Goal: Task Accomplishment & Management: Complete application form

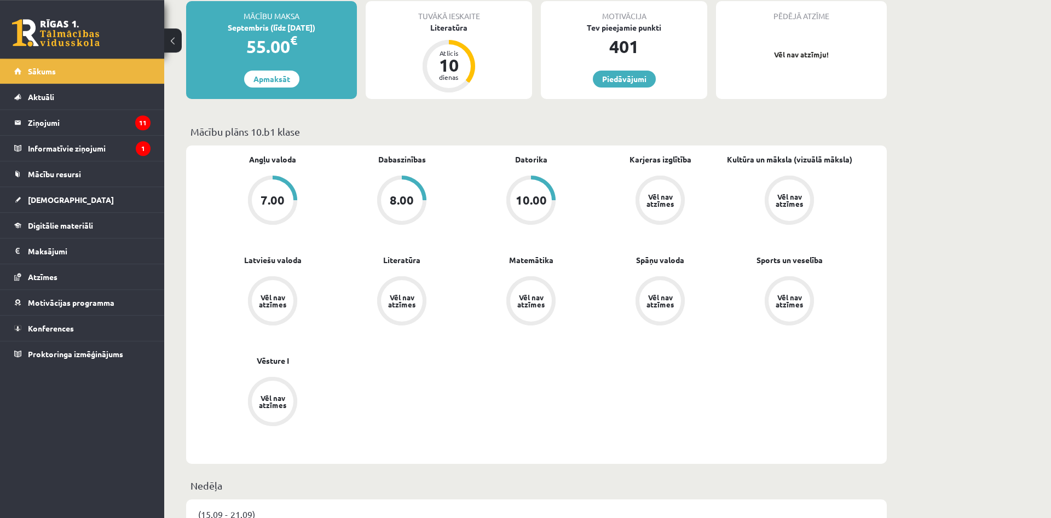
scroll to position [270, 0]
click at [128, 124] on legend "Ziņojumi 11" at bounding box center [89, 122] width 123 height 25
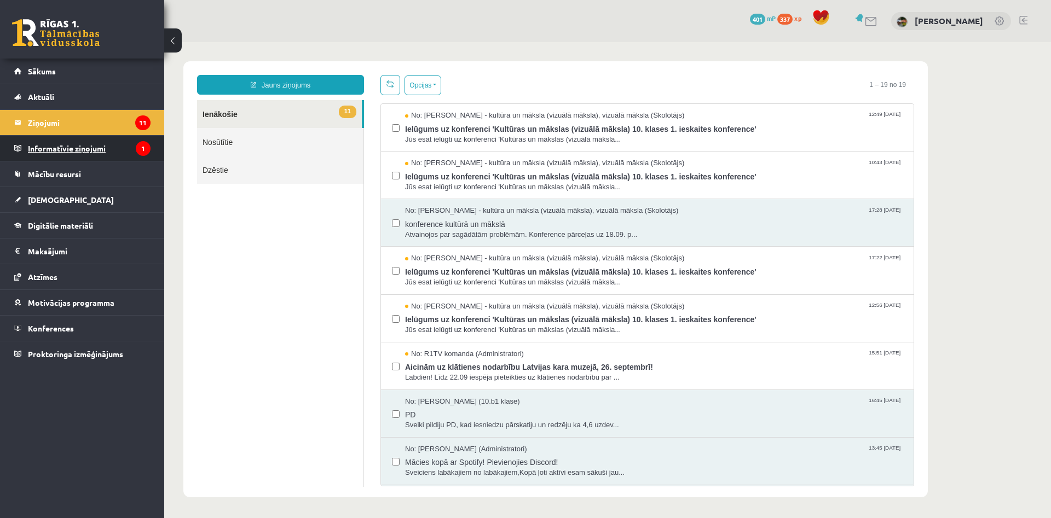
click at [126, 155] on legend "Informatīvie ziņojumi 1" at bounding box center [89, 148] width 123 height 25
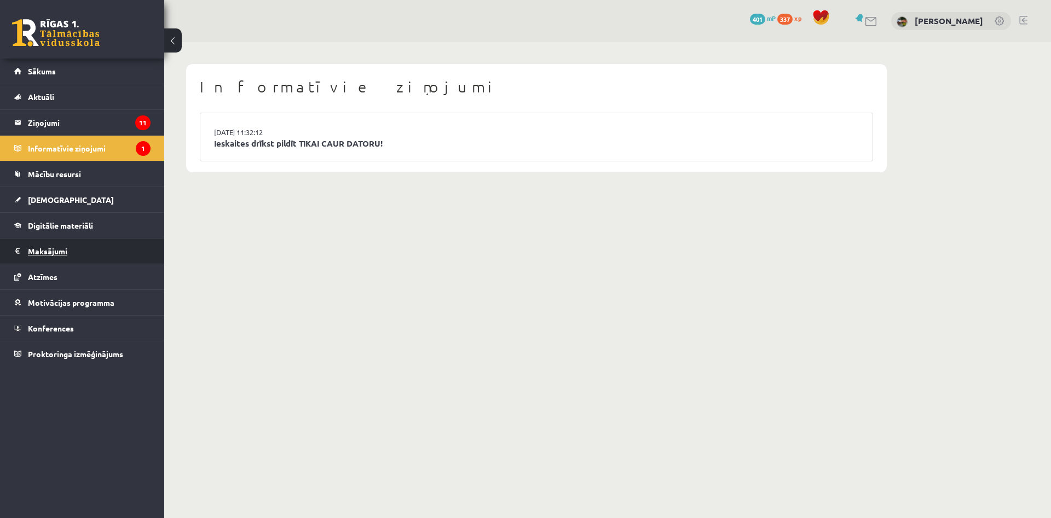
click at [109, 256] on legend "Maksājumi 0" at bounding box center [89, 251] width 123 height 25
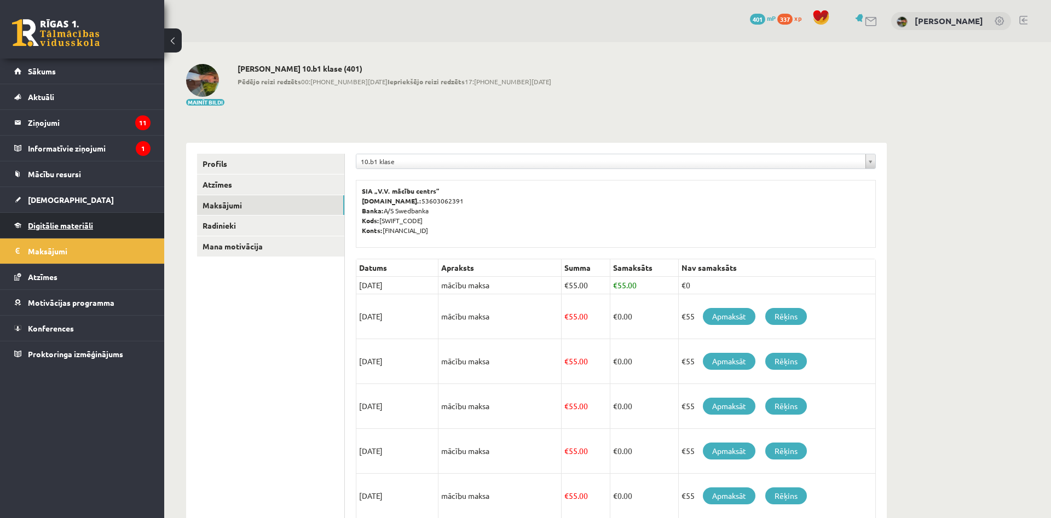
click at [111, 236] on link "Digitālie materiāli" at bounding box center [82, 225] width 136 height 25
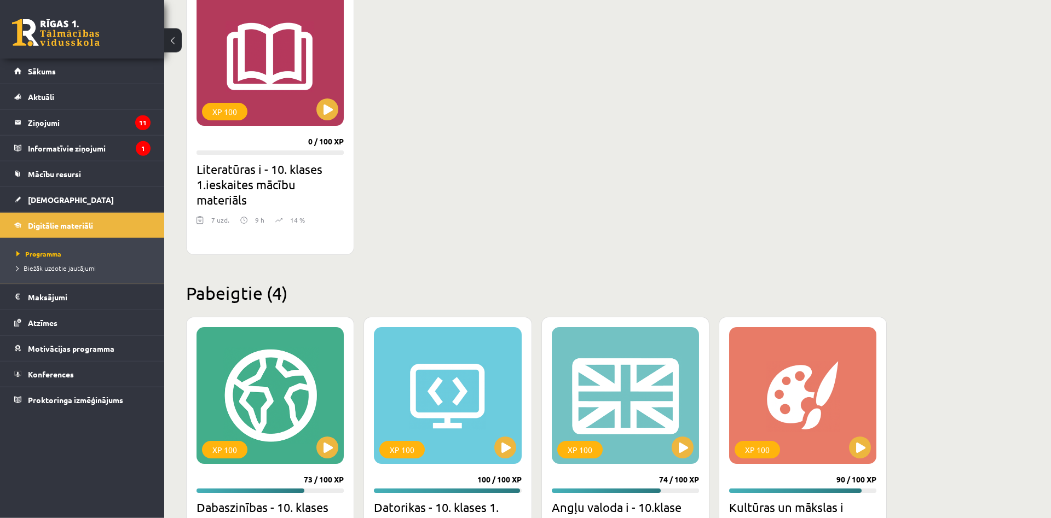
scroll to position [330, 0]
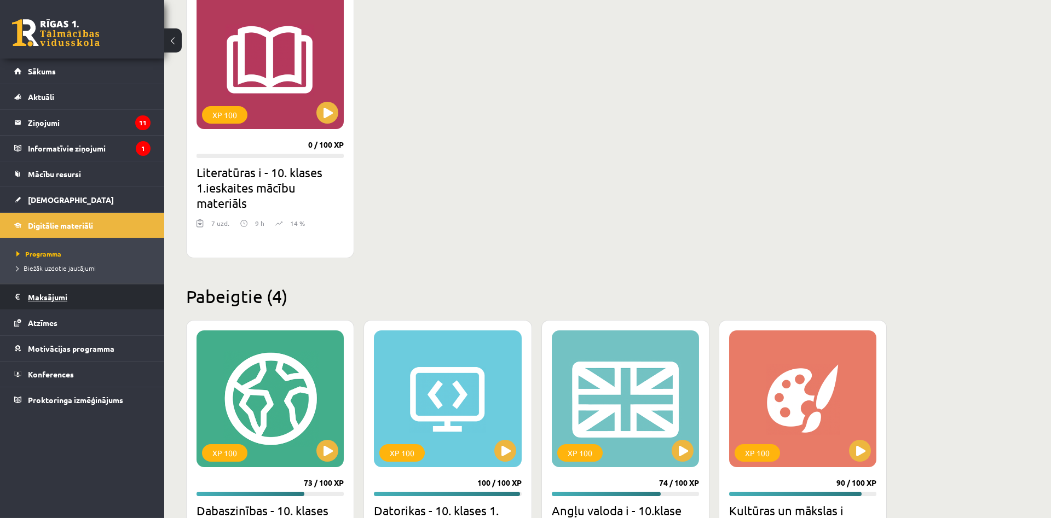
click at [71, 297] on legend "Maksājumi 0" at bounding box center [89, 297] width 123 height 25
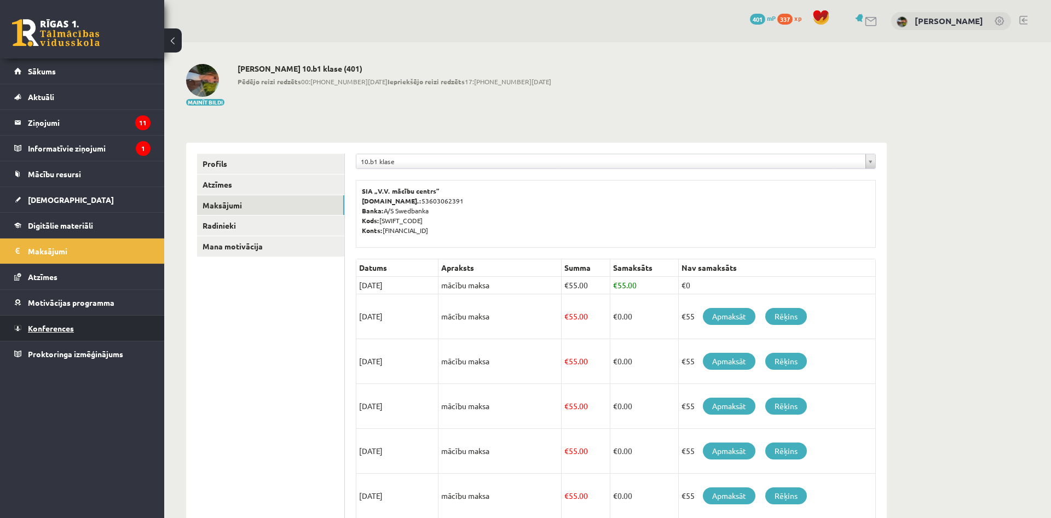
click at [74, 323] on link "Konferences" at bounding box center [82, 328] width 136 height 25
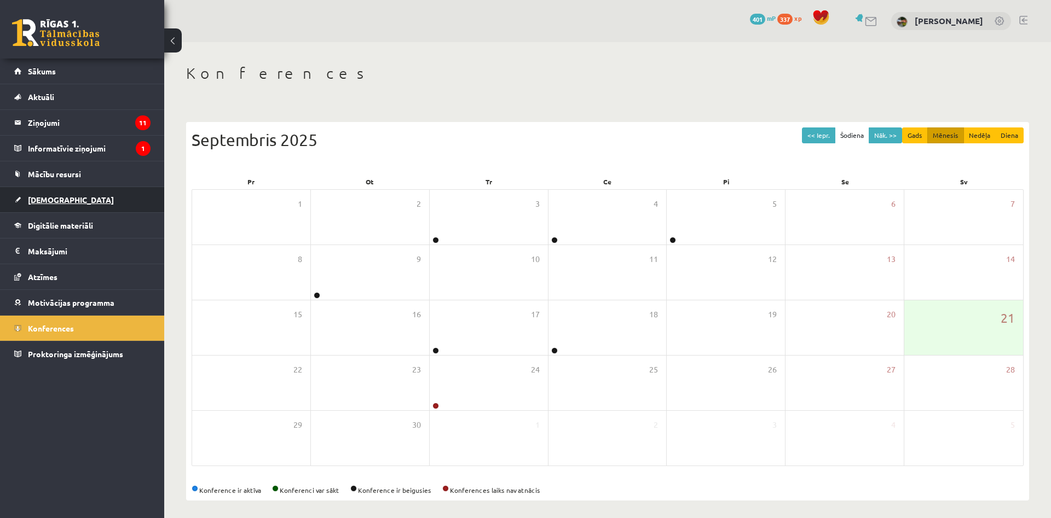
click at [69, 201] on link "[DEMOGRAPHIC_DATA]" at bounding box center [82, 199] width 136 height 25
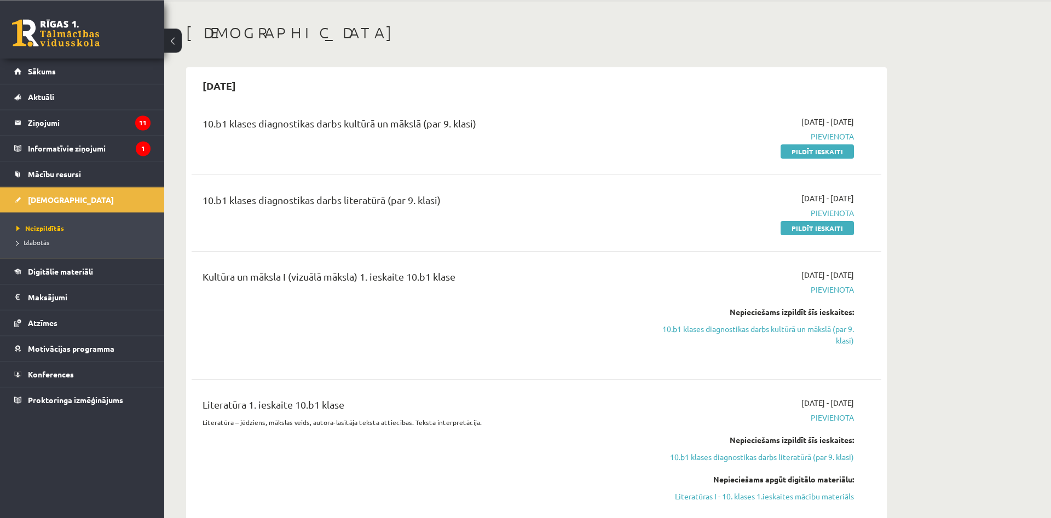
scroll to position [38, 0]
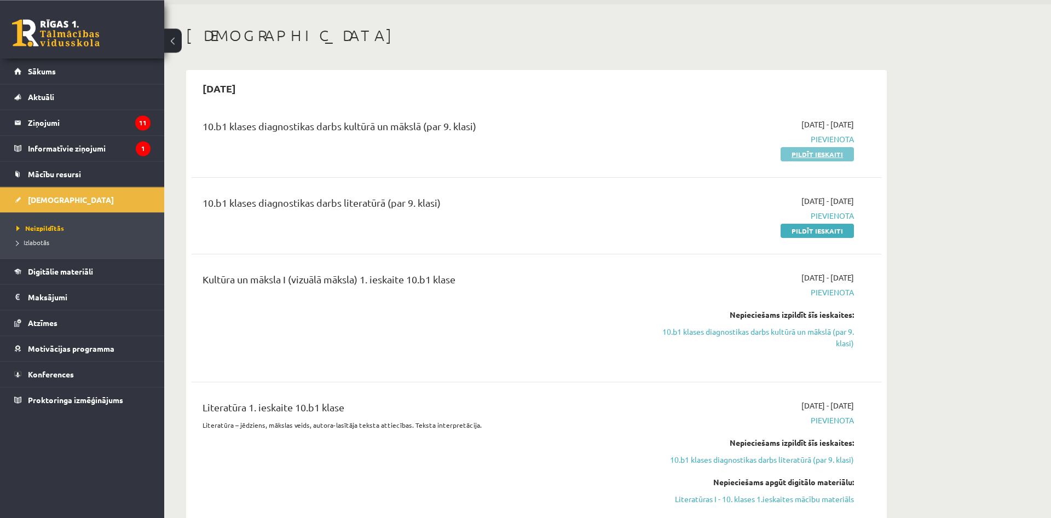
click at [812, 159] on link "Pildīt ieskaiti" at bounding box center [816, 154] width 73 height 14
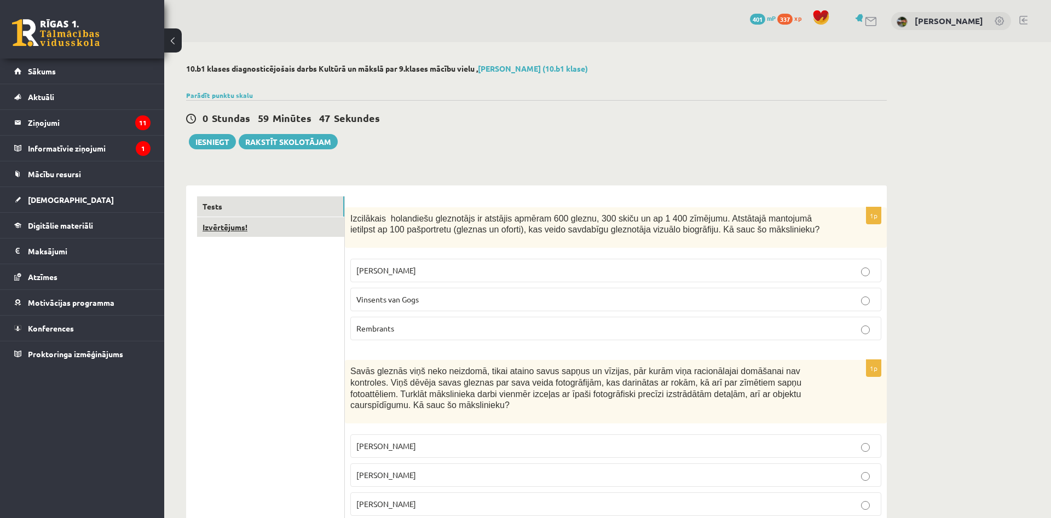
click at [258, 219] on link "Izvērtējums!" at bounding box center [270, 227] width 147 height 20
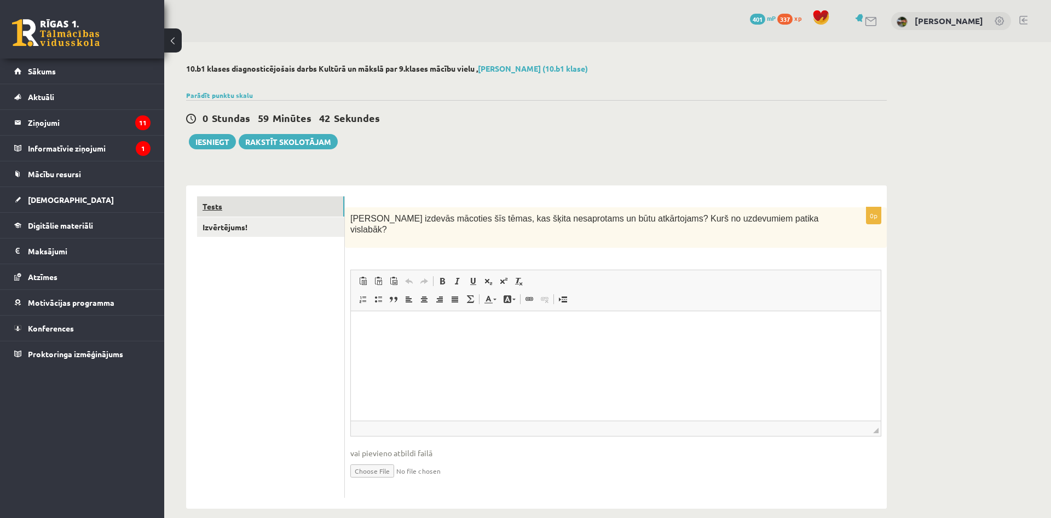
click at [279, 206] on link "Tests" at bounding box center [270, 206] width 147 height 20
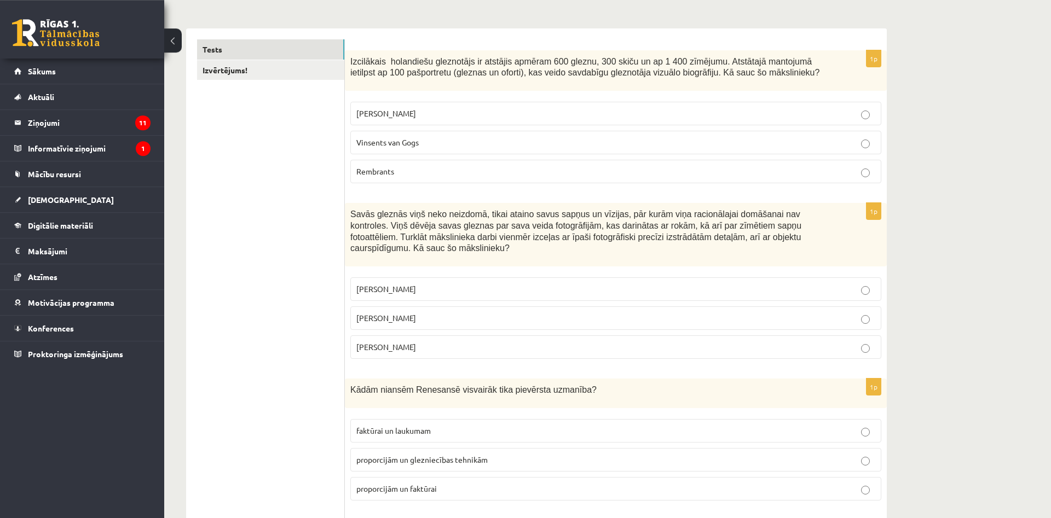
scroll to position [158, 0]
click at [386, 173] on span "Rembrants" at bounding box center [375, 171] width 38 height 10
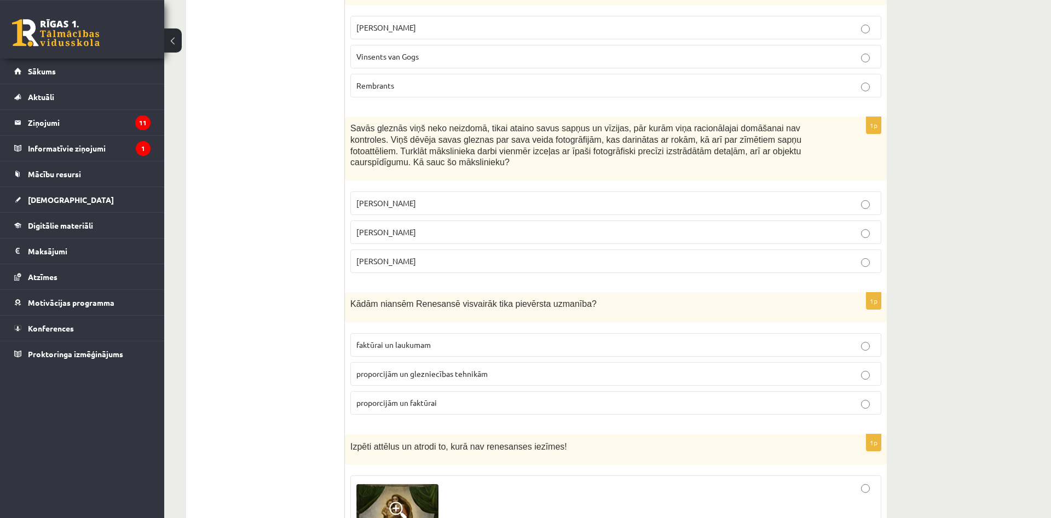
scroll to position [247, 0]
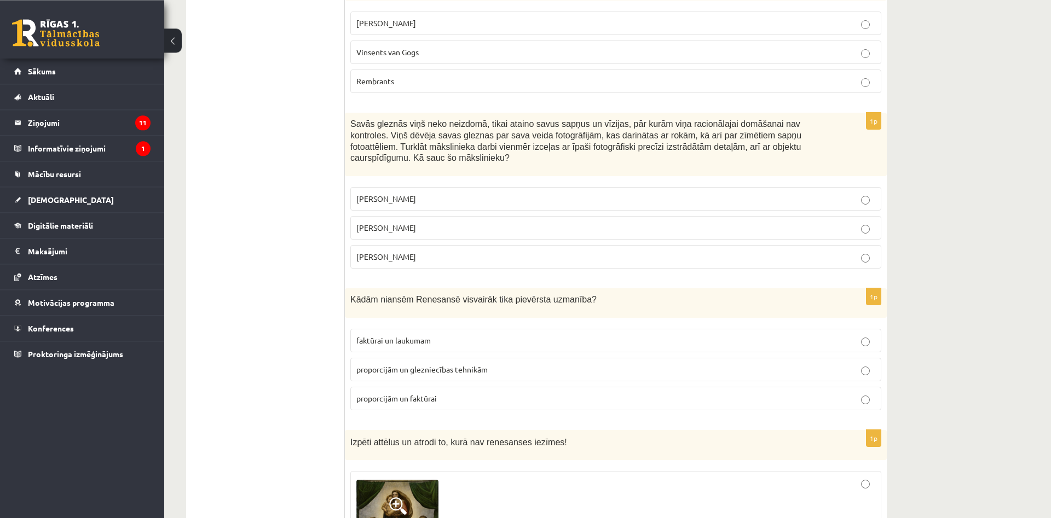
click at [426, 222] on p "Salvadors Dalī" at bounding box center [615, 227] width 519 height 11
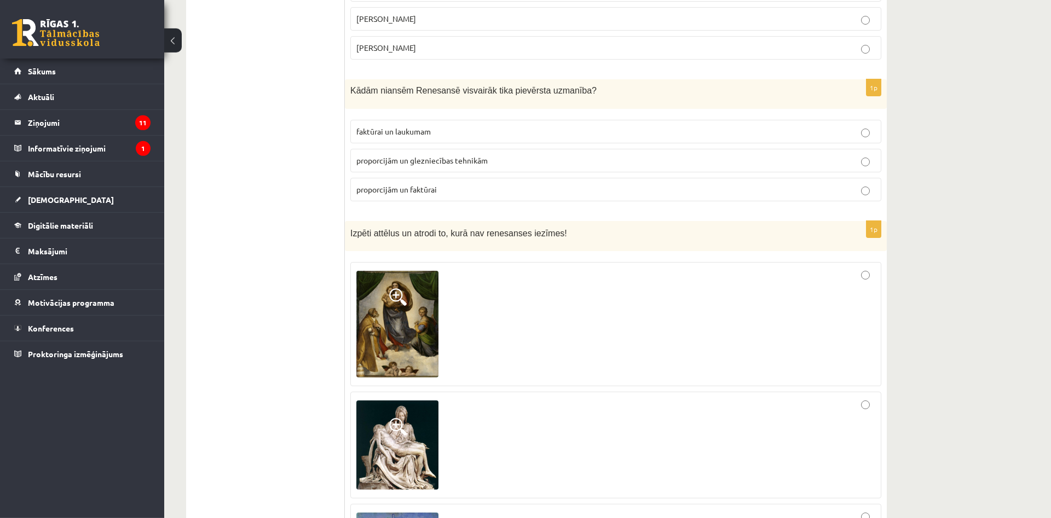
scroll to position [456, 0]
click at [437, 156] on span "proporcijām un glezniecības tehnikām" at bounding box center [421, 161] width 131 height 10
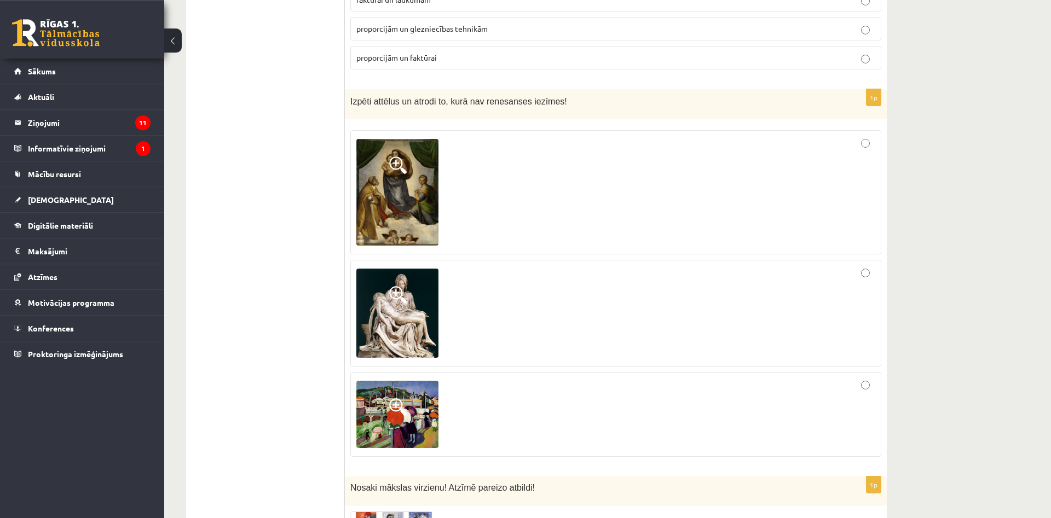
scroll to position [593, 0]
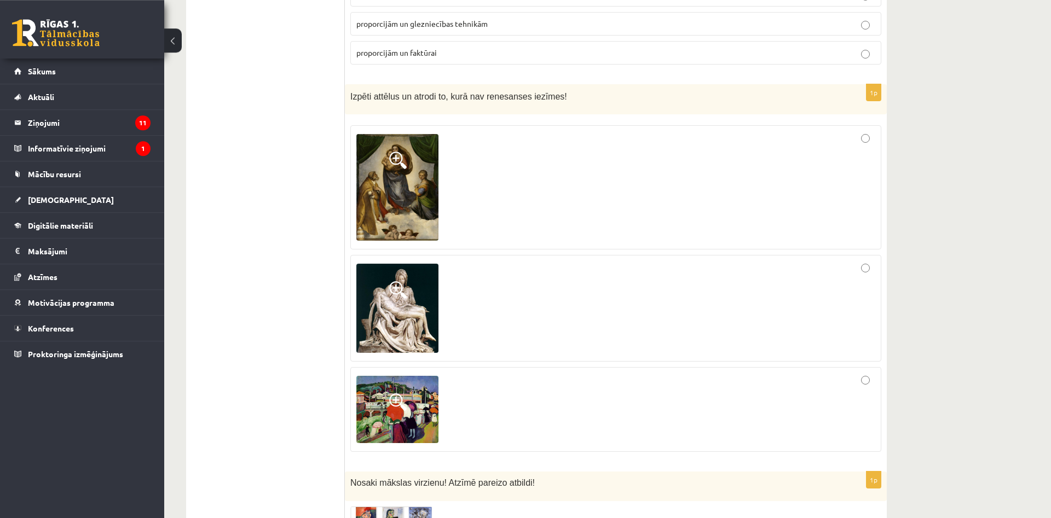
click at [762, 283] on div at bounding box center [615, 308] width 519 height 95
click at [397, 152] on span at bounding box center [398, 161] width 18 height 18
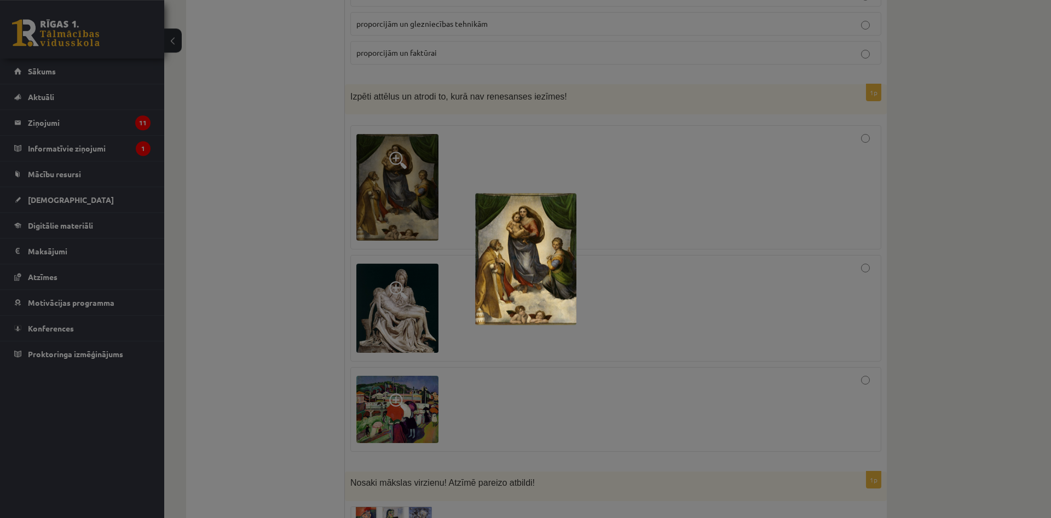
click at [528, 246] on img at bounding box center [525, 259] width 101 height 132
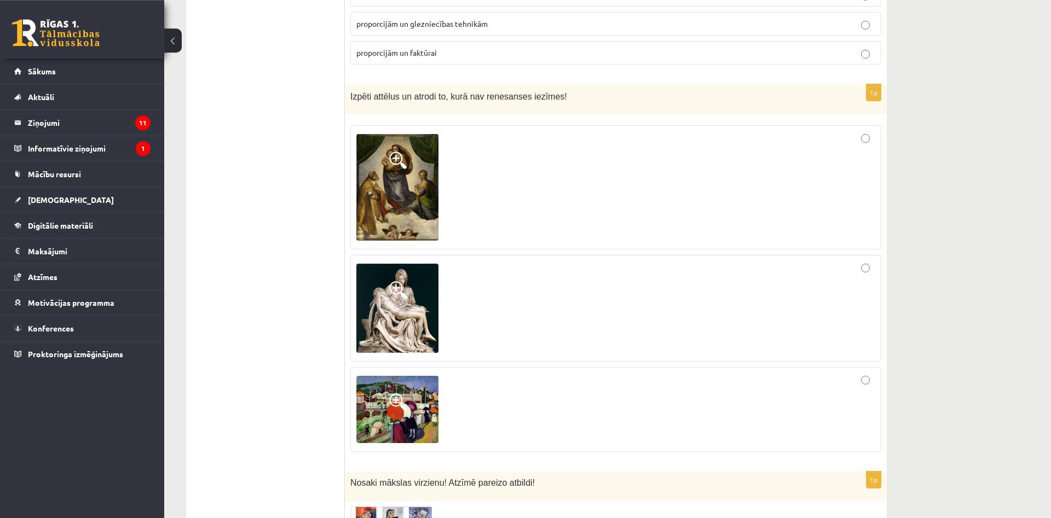
click at [386, 282] on img at bounding box center [397, 308] width 82 height 89
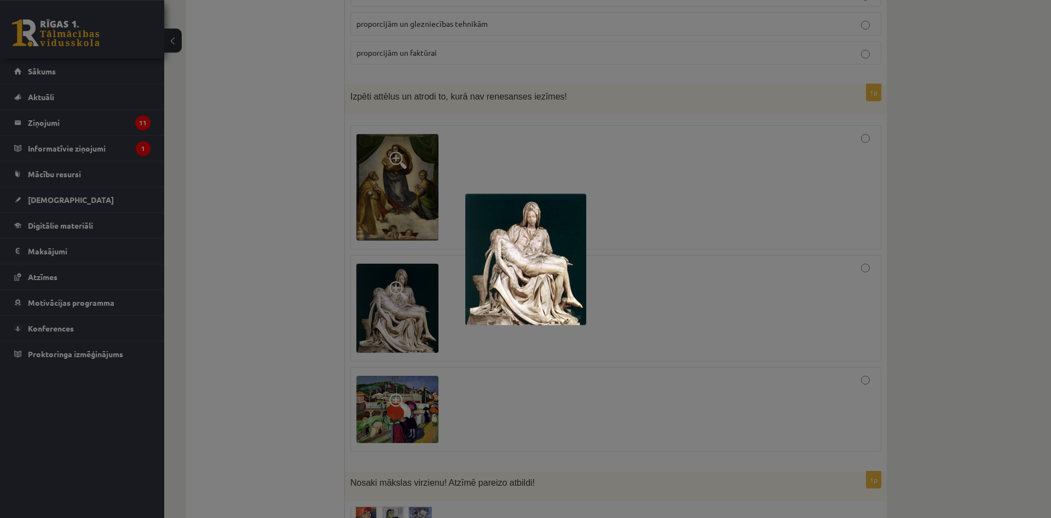
click at [748, 175] on div at bounding box center [525, 259] width 1051 height 518
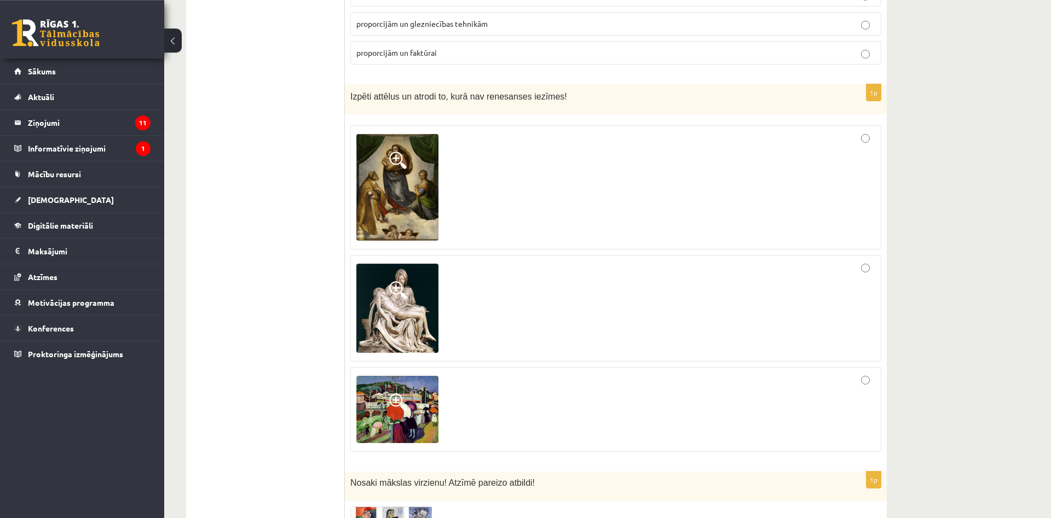
click at [389, 395] on span at bounding box center [398, 402] width 18 height 18
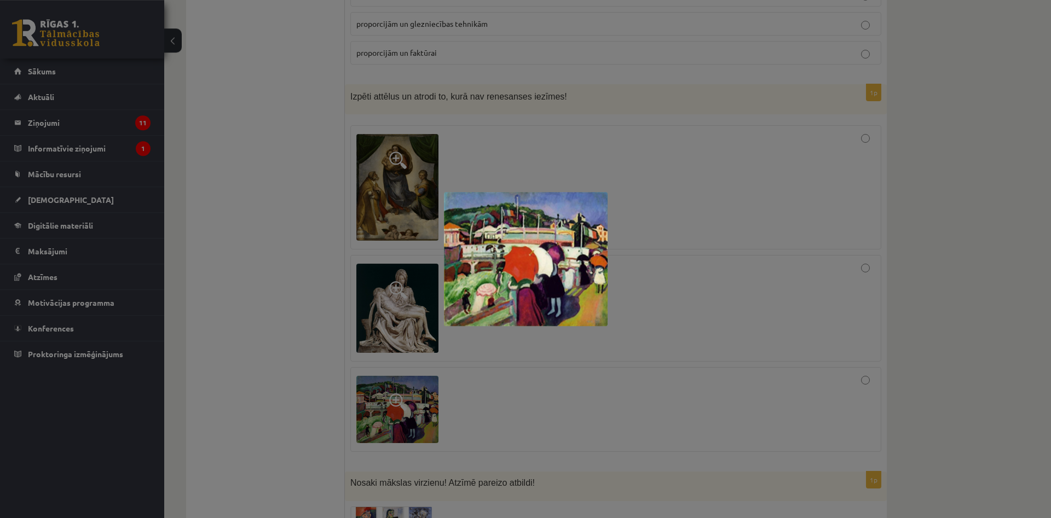
click at [844, 286] on div at bounding box center [525, 259] width 1051 height 518
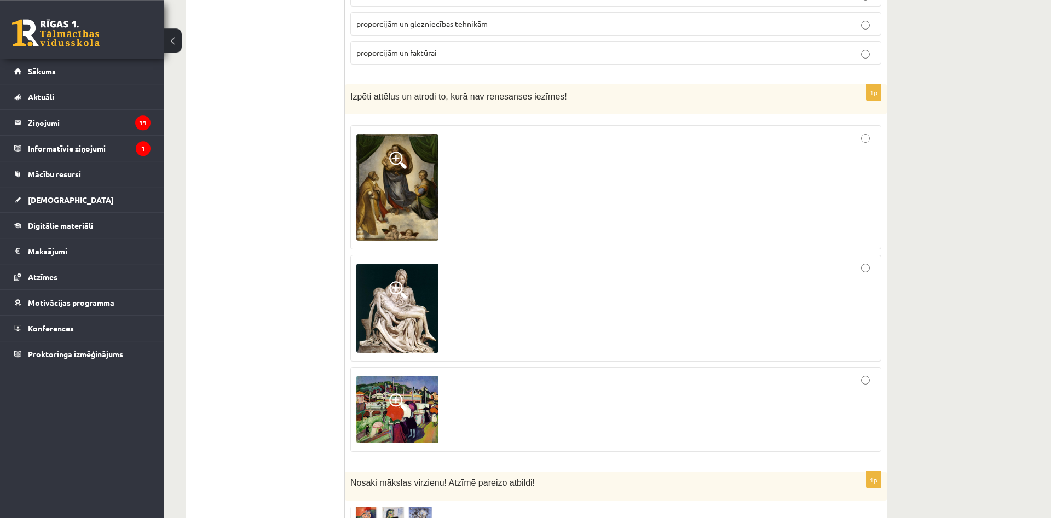
click at [870, 372] on label at bounding box center [615, 409] width 531 height 85
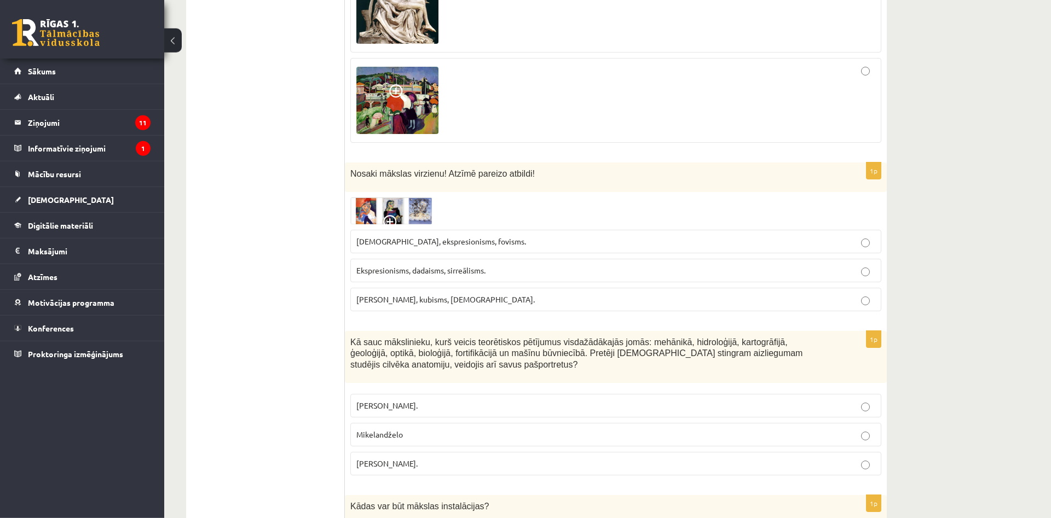
scroll to position [941, 0]
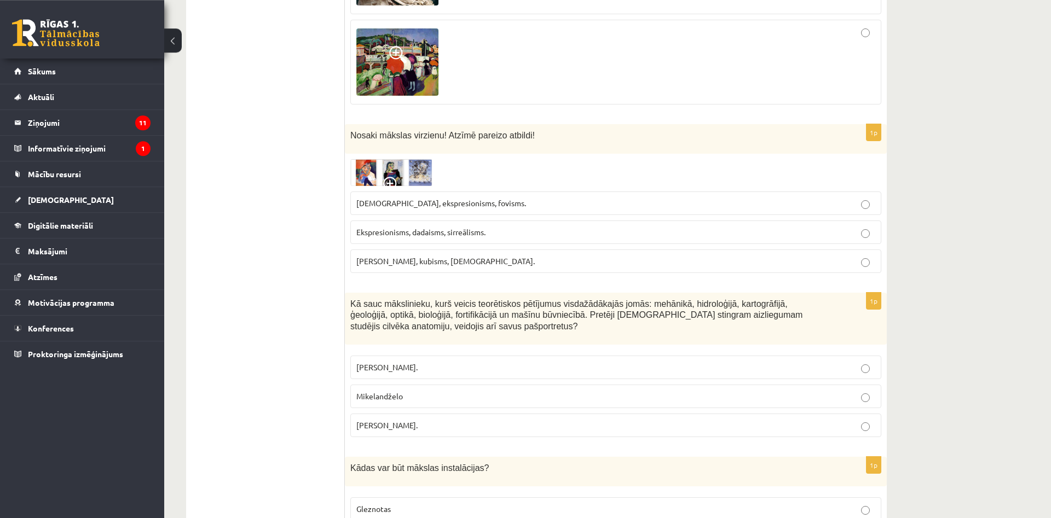
click at [396, 165] on img at bounding box center [391, 172] width 82 height 27
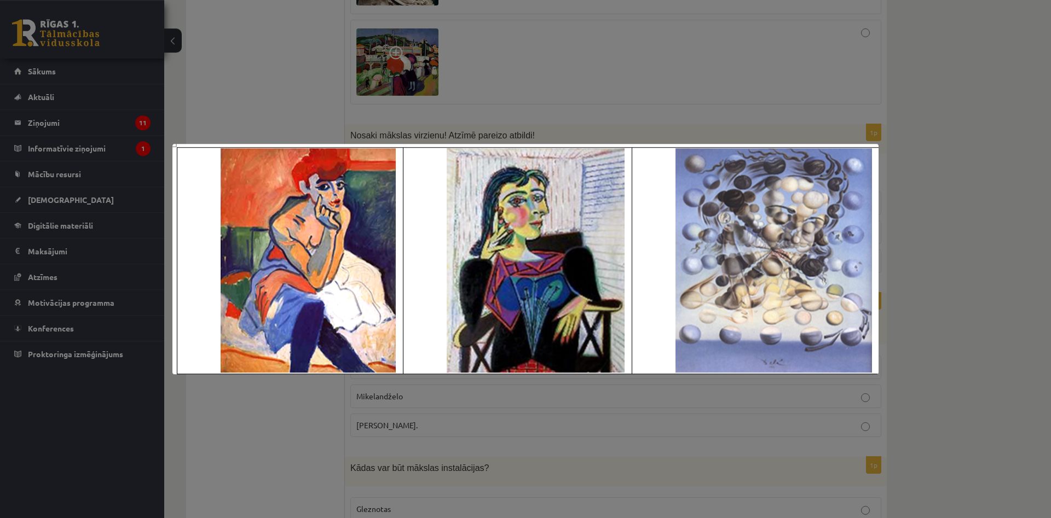
click at [1001, 118] on div at bounding box center [525, 259] width 1051 height 518
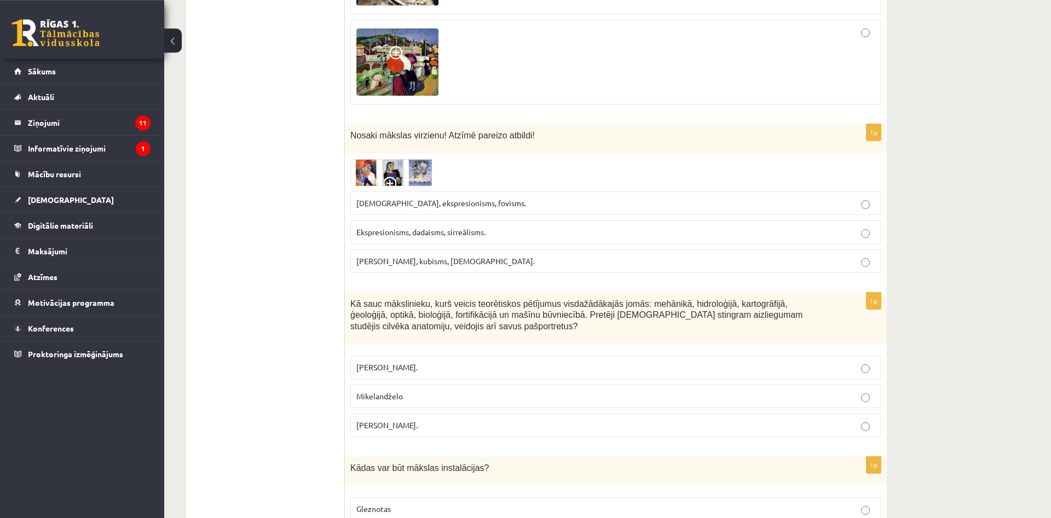
click at [390, 161] on img at bounding box center [391, 172] width 82 height 27
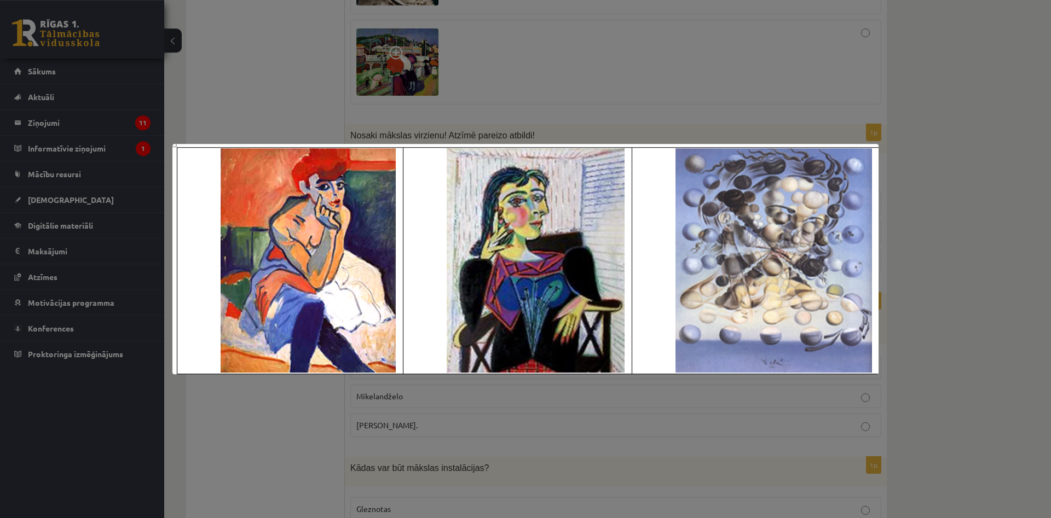
drag, startPoint x: 1016, startPoint y: 160, endPoint x: 1022, endPoint y: 164, distance: 6.9
click at [1022, 163] on div at bounding box center [525, 259] width 1051 height 518
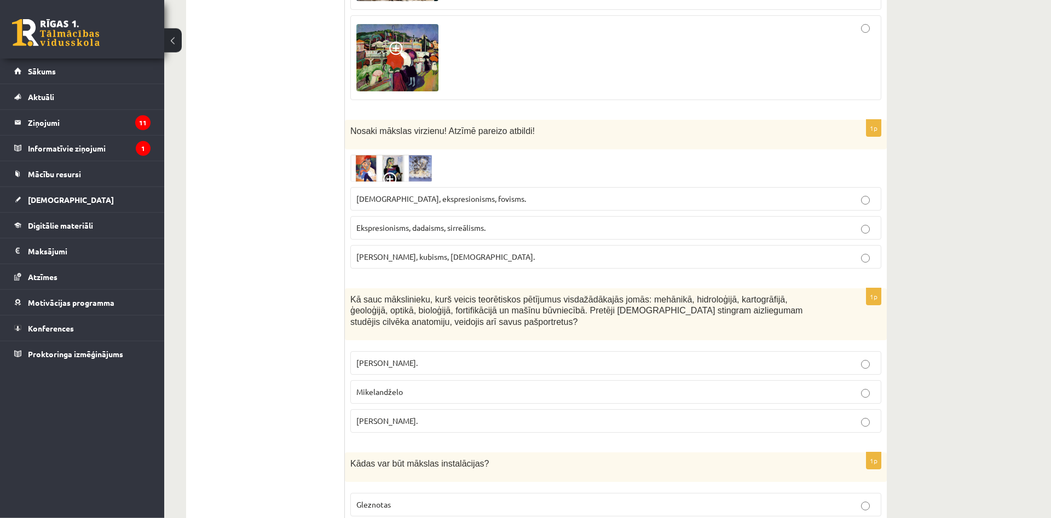
scroll to position [945, 0]
click at [600, 246] on label "Fovisms, kubisms, sirreālisms." at bounding box center [615, 258] width 531 height 24
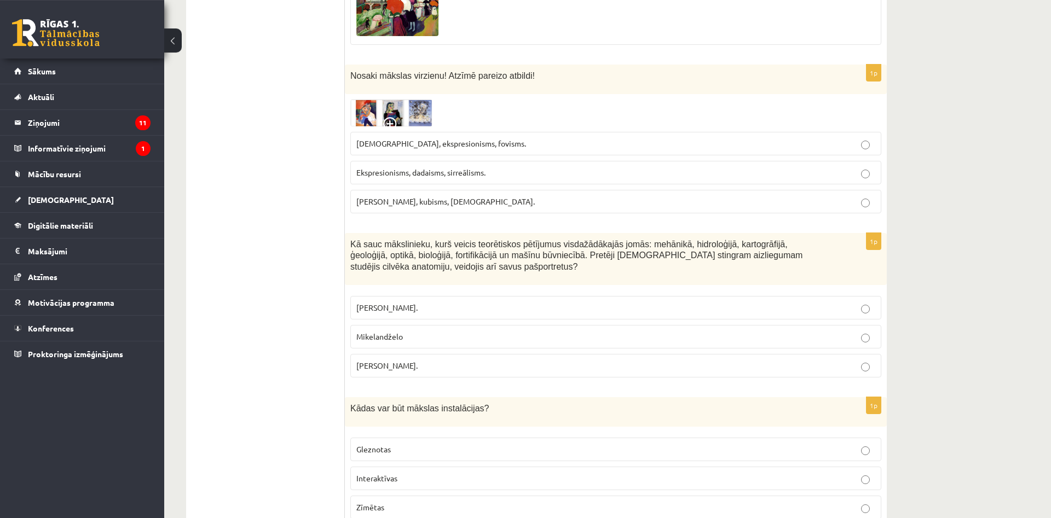
scroll to position [1001, 0]
click at [472, 360] on p "Leonardo da Vinči." at bounding box center [615, 365] width 519 height 11
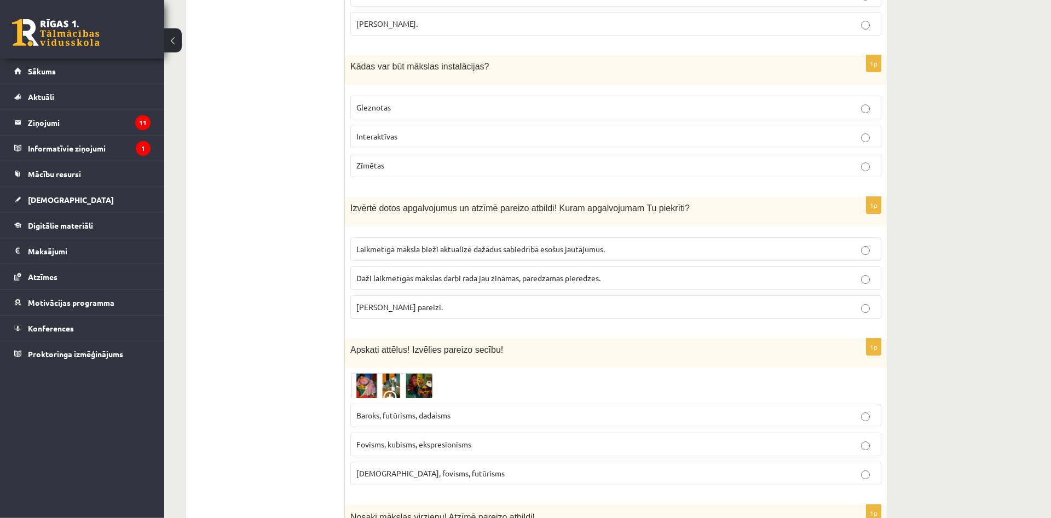
scroll to position [1342, 0]
click at [394, 391] on span at bounding box center [392, 400] width 18 height 18
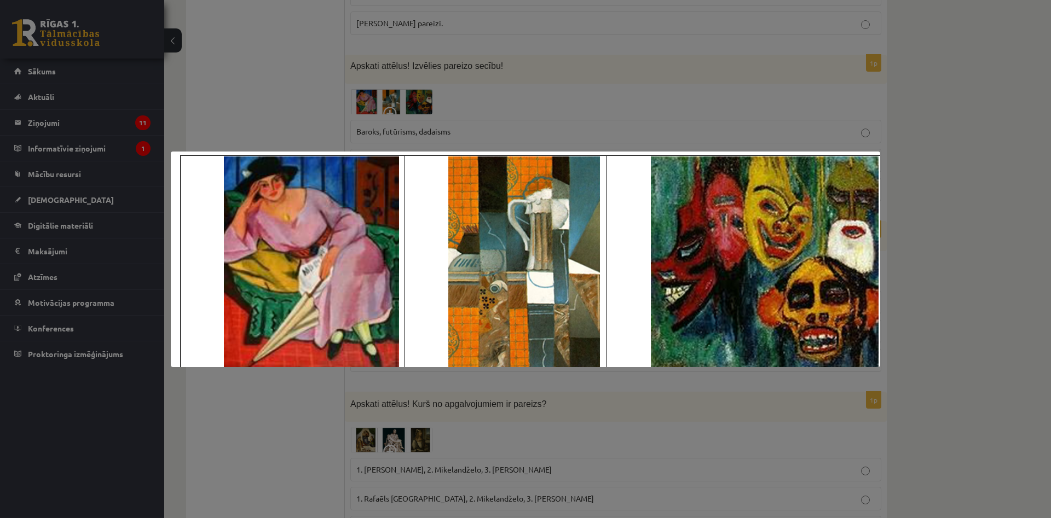
scroll to position [1842, 0]
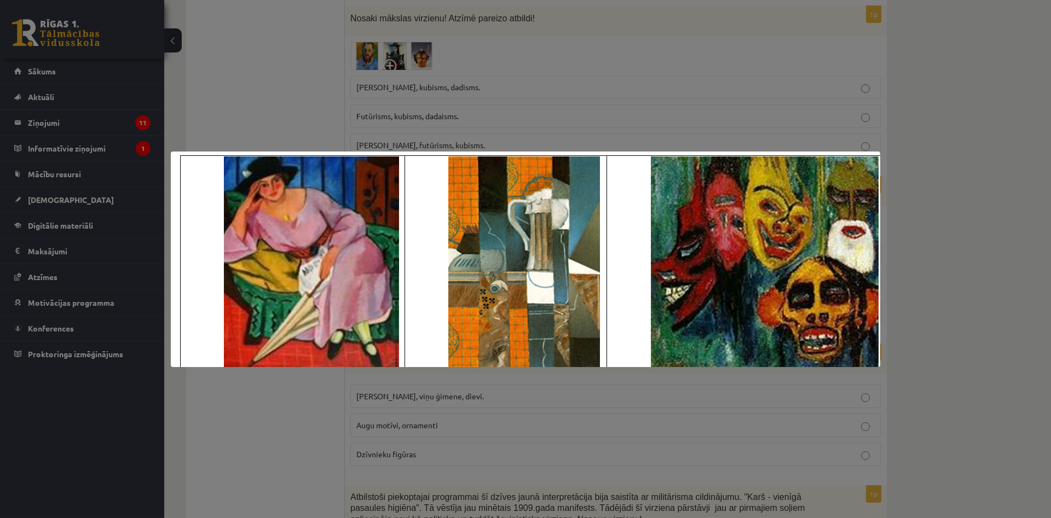
click at [959, 137] on div at bounding box center [525, 259] width 1051 height 518
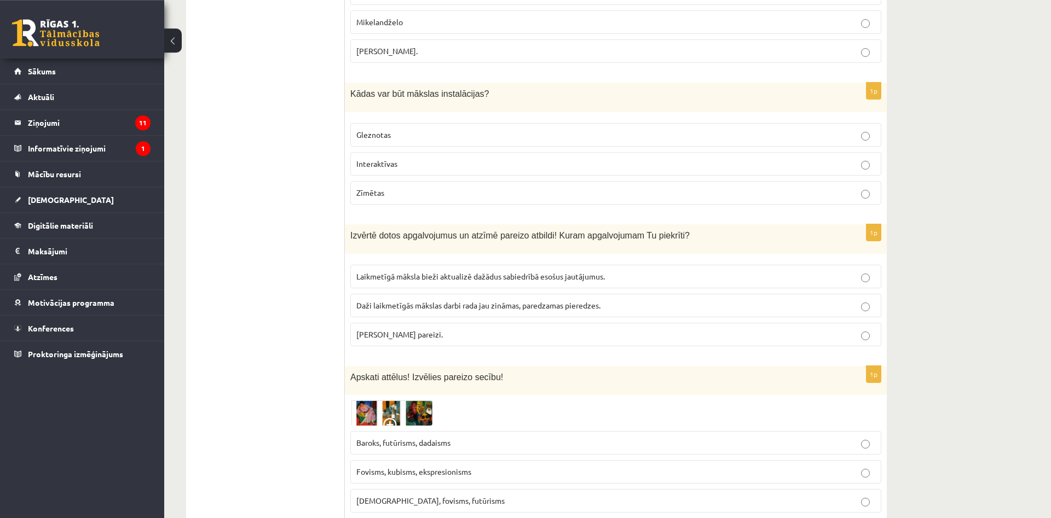
scroll to position [1316, 0]
click at [725, 157] on p "Interaktīvas" at bounding box center [615, 162] width 519 height 11
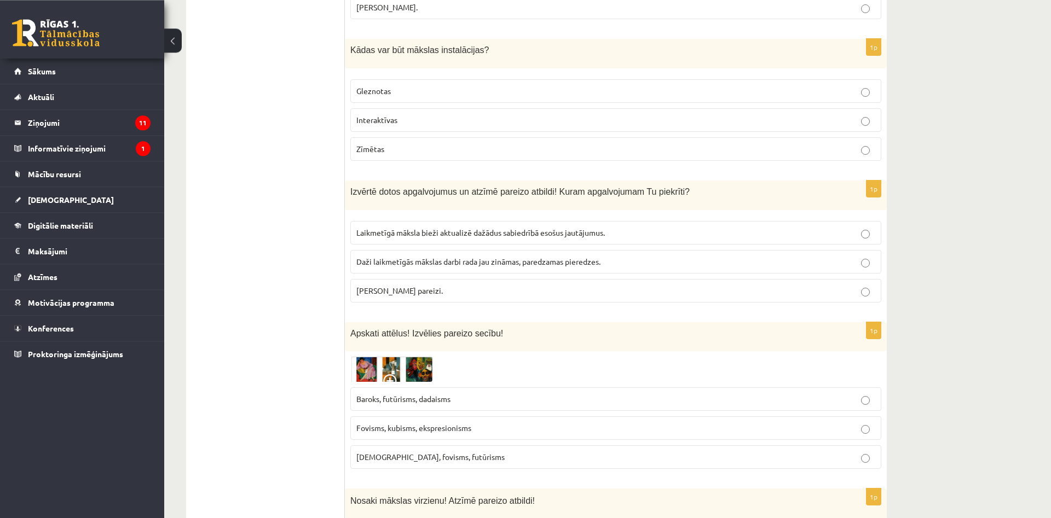
scroll to position [1358, 0]
click at [526, 424] on p "Fovisms, kubisms, ekspresionisms" at bounding box center [615, 429] width 519 height 11
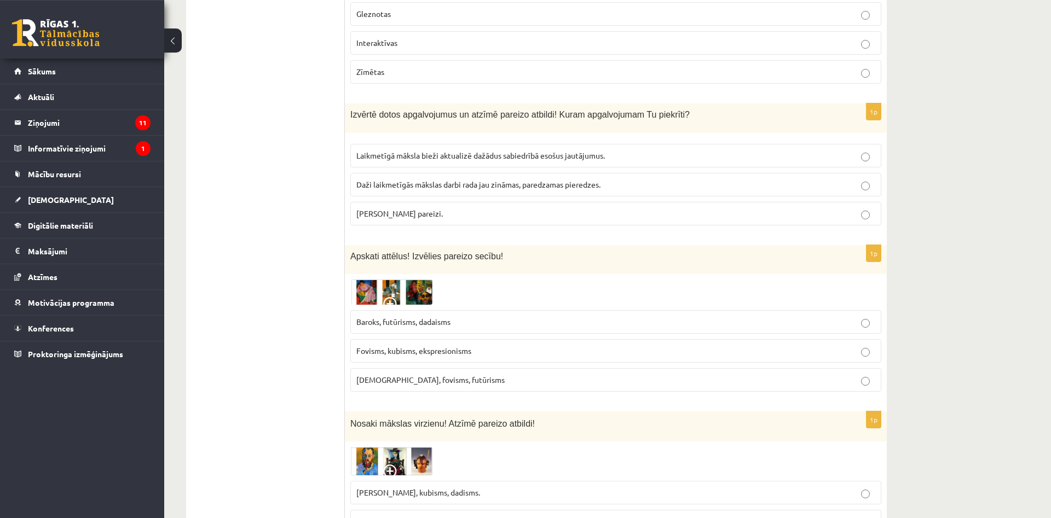
scroll to position [1462, 0]
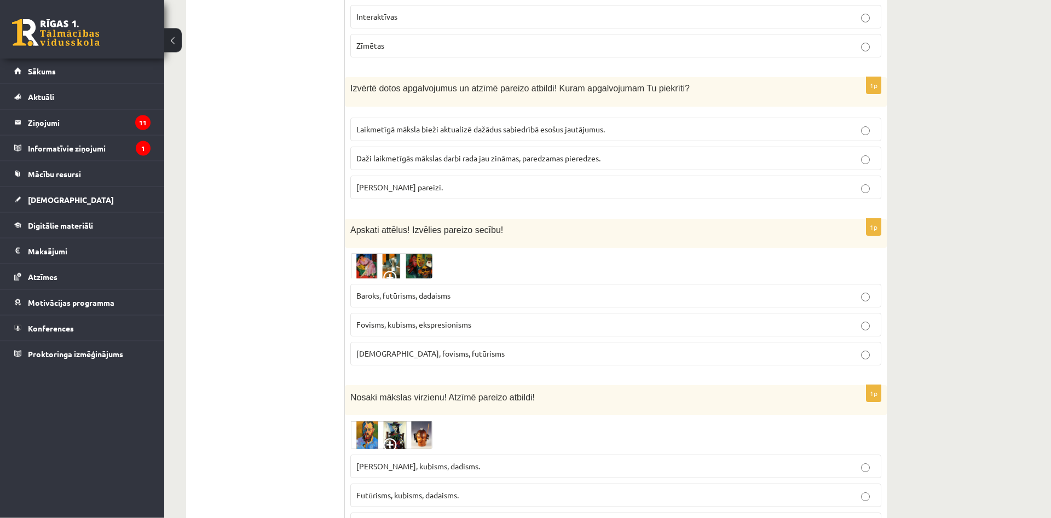
click at [554, 182] on p "Abi apgalvojumi pareizi." at bounding box center [615, 187] width 519 height 11
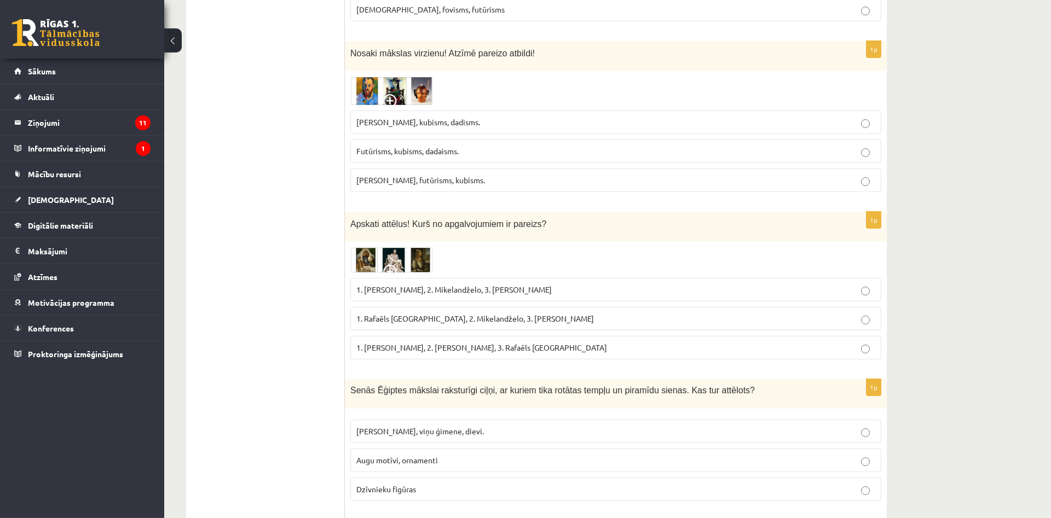
scroll to position [1808, 0]
click at [595, 115] on p "Fovisms, kubisms, dadisms." at bounding box center [615, 120] width 519 height 11
click at [379, 84] on img at bounding box center [391, 90] width 82 height 29
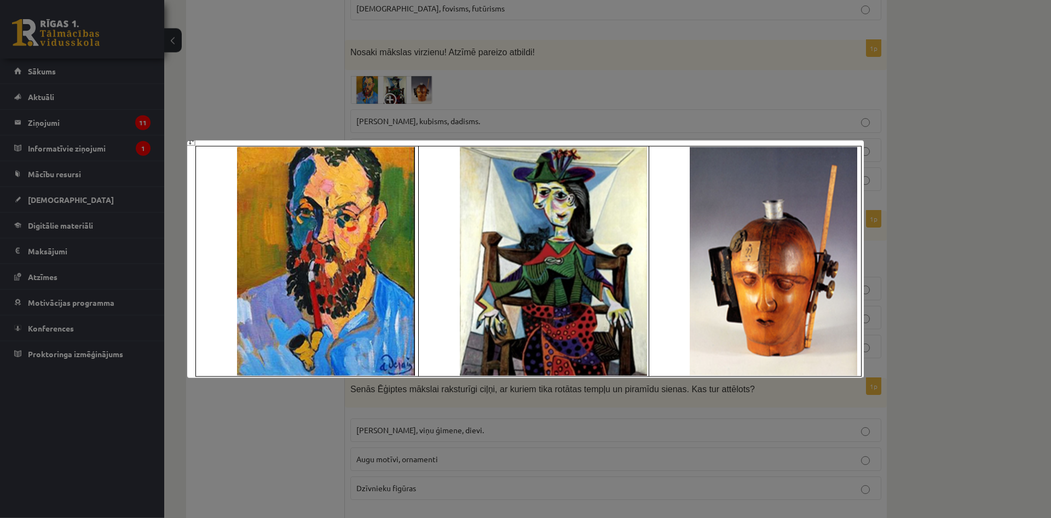
click at [529, 72] on div at bounding box center [525, 259] width 1051 height 518
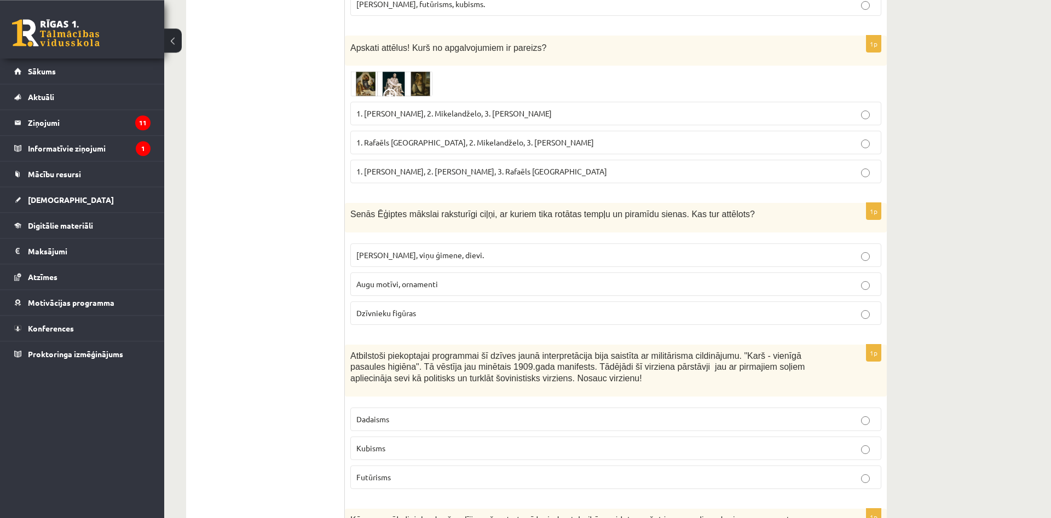
scroll to position [1982, 0]
click at [559, 108] on p "1. Leonardo da Vinči, 2. Mikelandželo, 3. Albrehts Dīrers" at bounding box center [615, 113] width 519 height 11
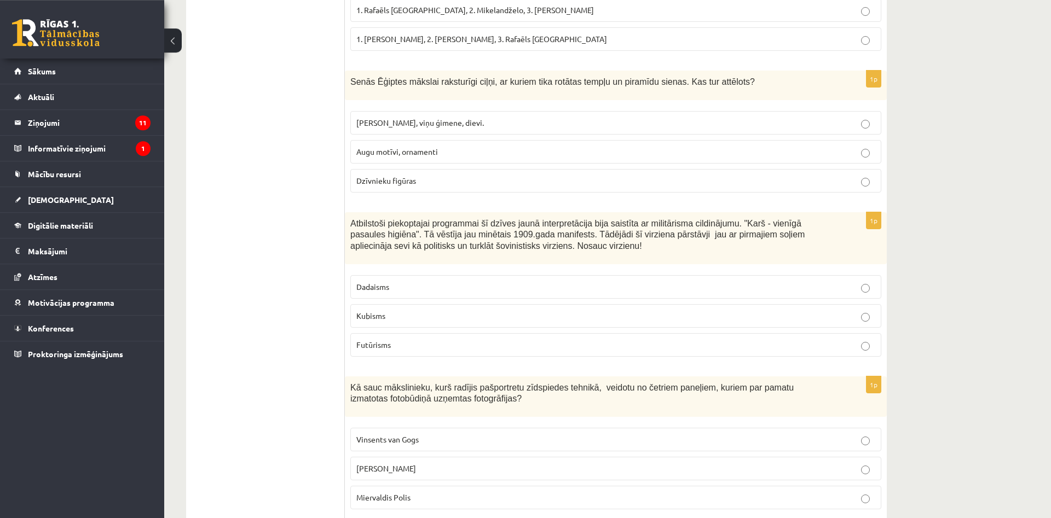
scroll to position [2116, 0]
click at [546, 117] on p "Faraoni, viņu ģimene, dievi." at bounding box center [615, 122] width 519 height 11
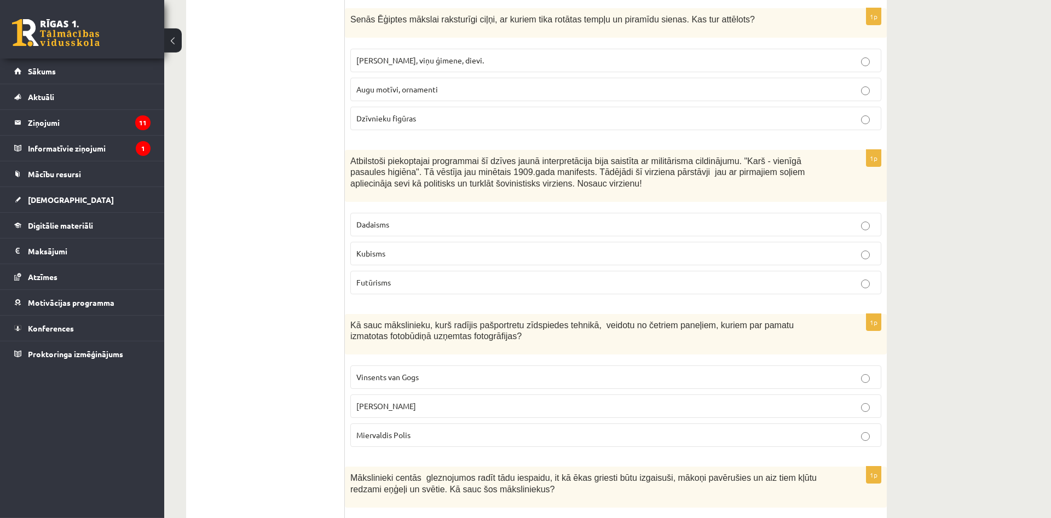
scroll to position [2179, 0]
click at [481, 217] on p "Dadaisms" at bounding box center [615, 222] width 519 height 11
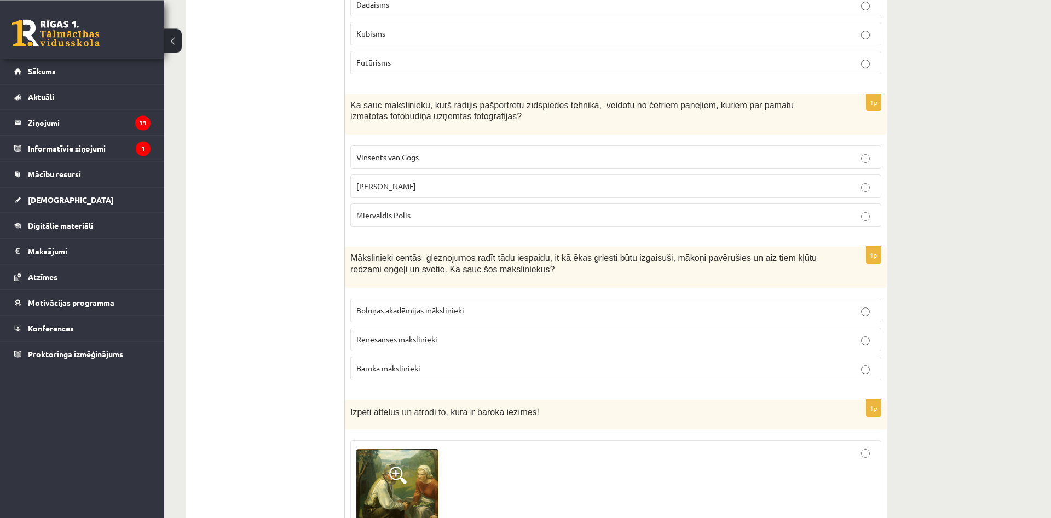
scroll to position [2403, 0]
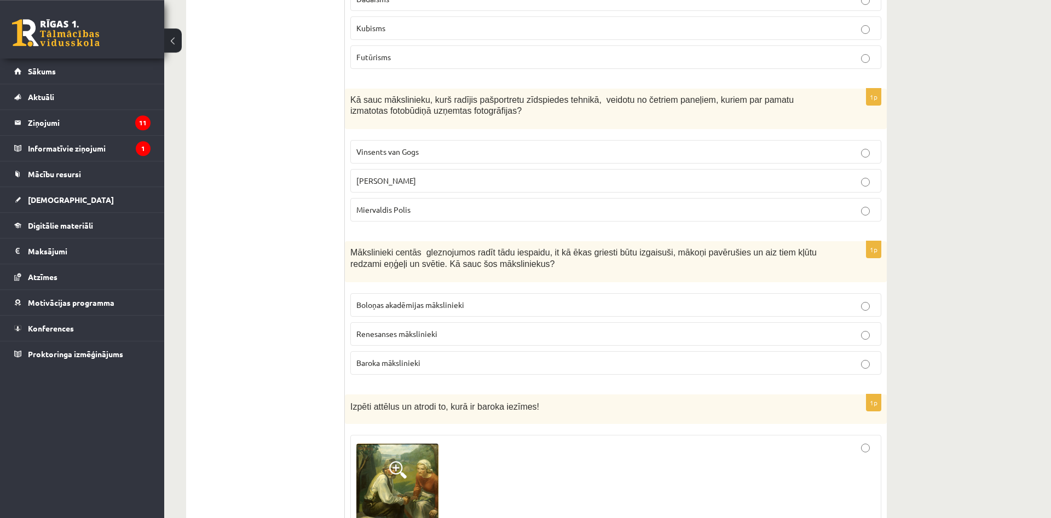
click at [542, 204] on p "Miervaldis Polis" at bounding box center [615, 209] width 519 height 11
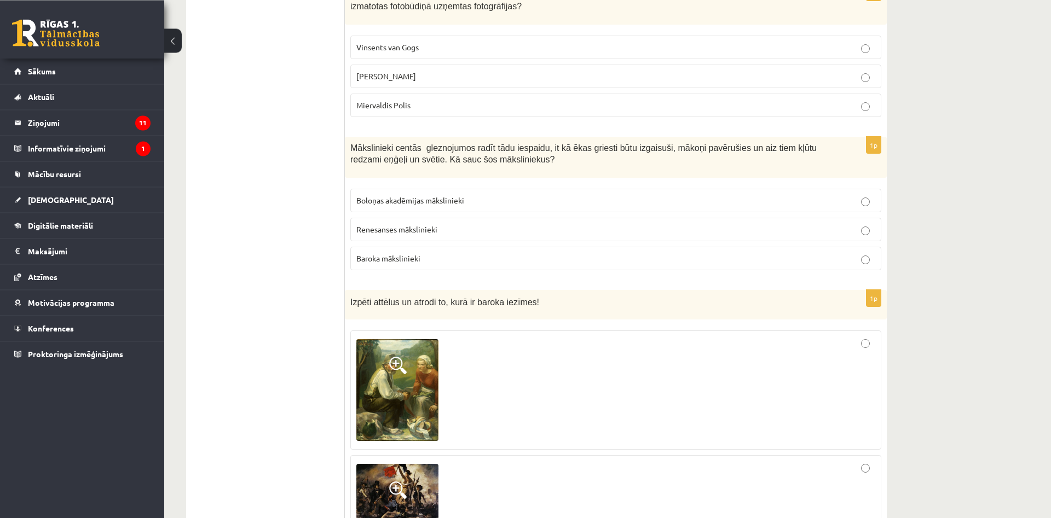
scroll to position [2509, 0]
click at [459, 252] on p "Baroka mākslinieki" at bounding box center [615, 257] width 519 height 11
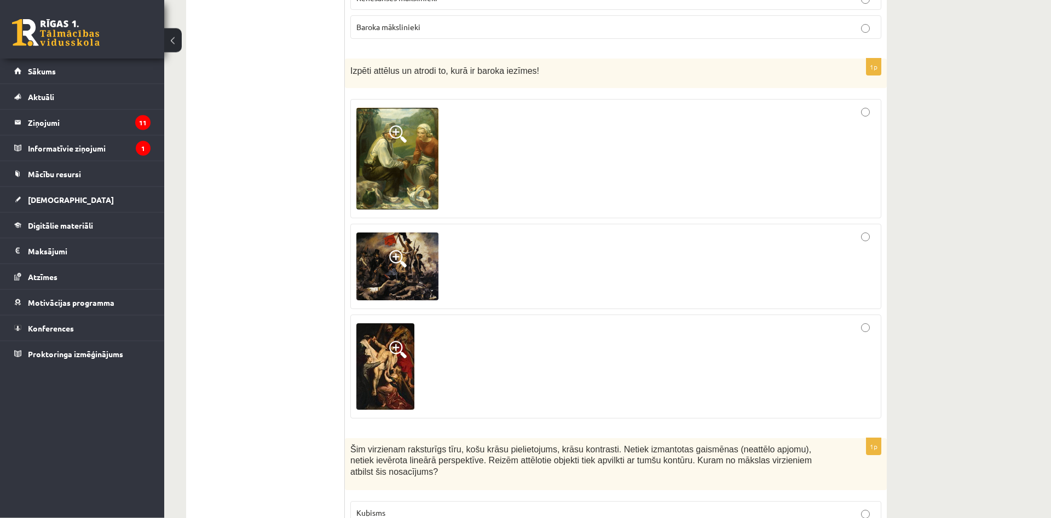
scroll to position [2741, 0]
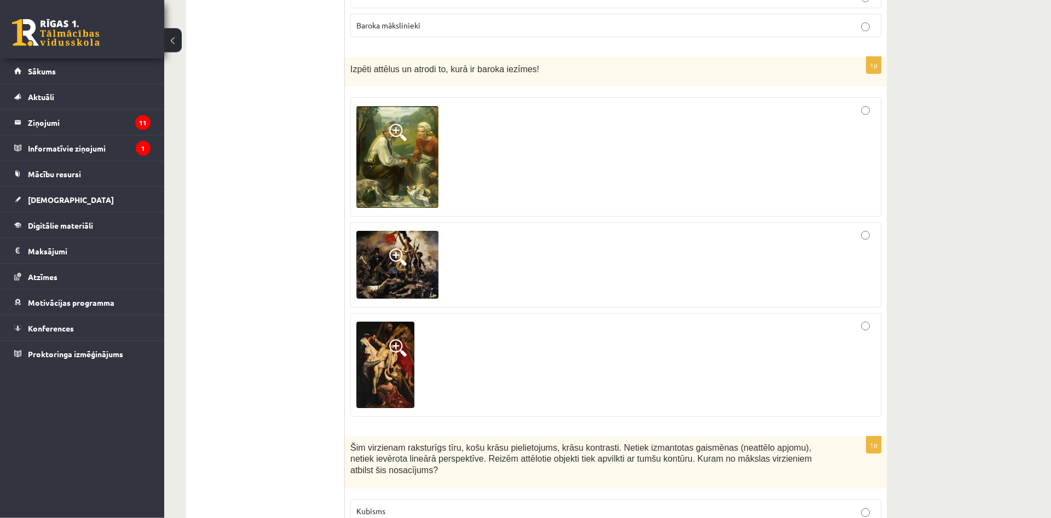
click at [553, 349] on div at bounding box center [615, 365] width 519 height 92
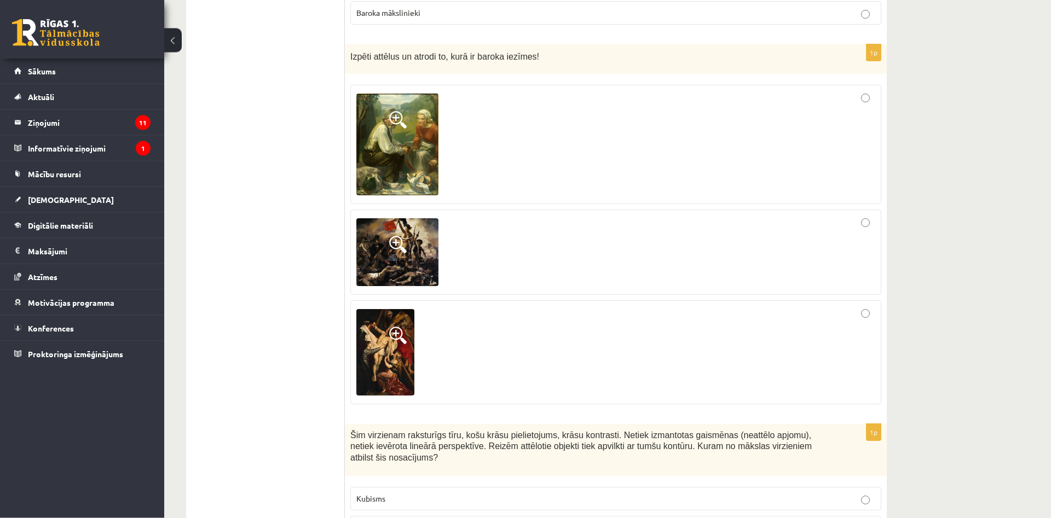
scroll to position [2756, 0]
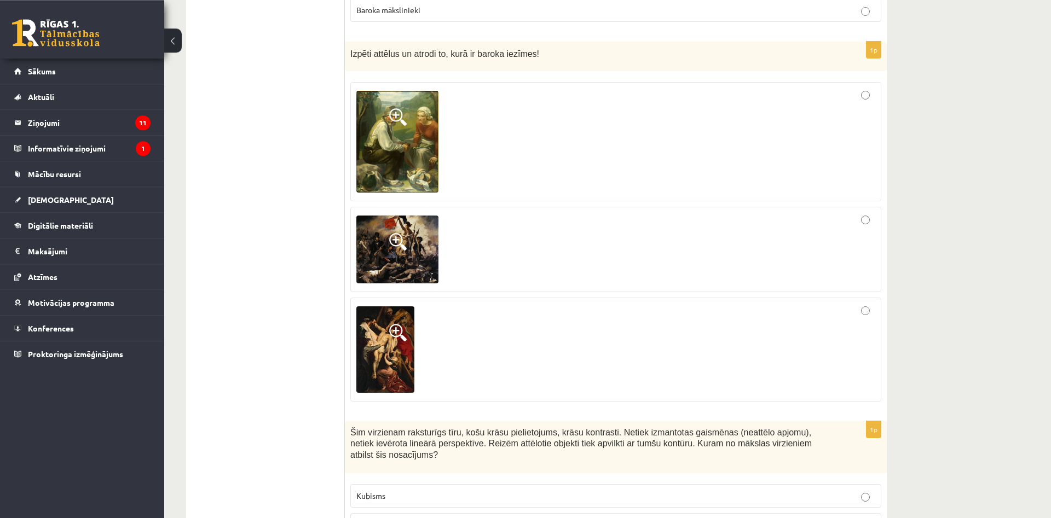
click at [533, 213] on div at bounding box center [615, 249] width 519 height 73
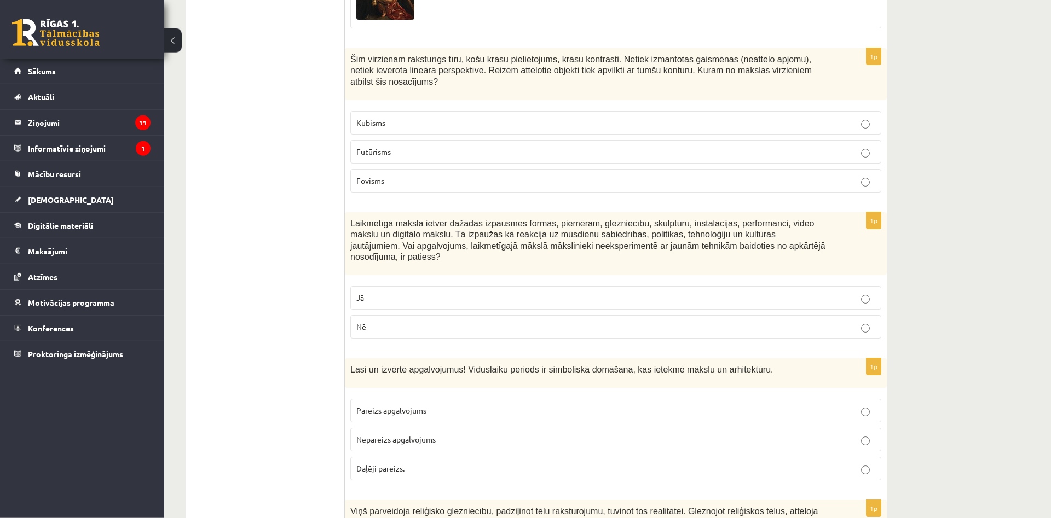
scroll to position [3128, 0]
click at [528, 176] on p "Fovisms" at bounding box center [615, 181] width 519 height 11
click at [588, 282] on fieldset "Jā Nē" at bounding box center [615, 312] width 531 height 61
click at [593, 316] on label "Nē" at bounding box center [615, 328] width 531 height 24
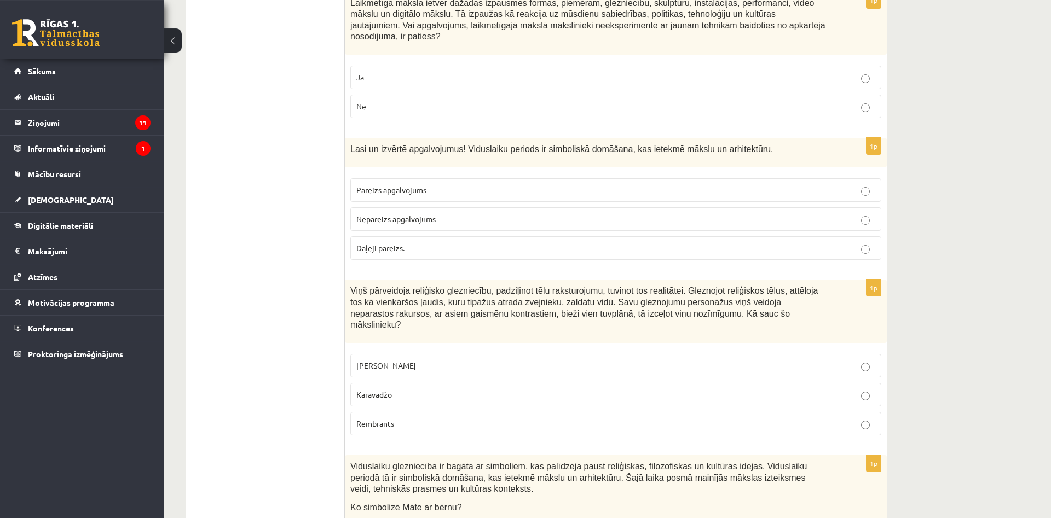
scroll to position [3349, 0]
click at [552, 243] on p "Daļēji pareizs." at bounding box center [615, 248] width 519 height 11
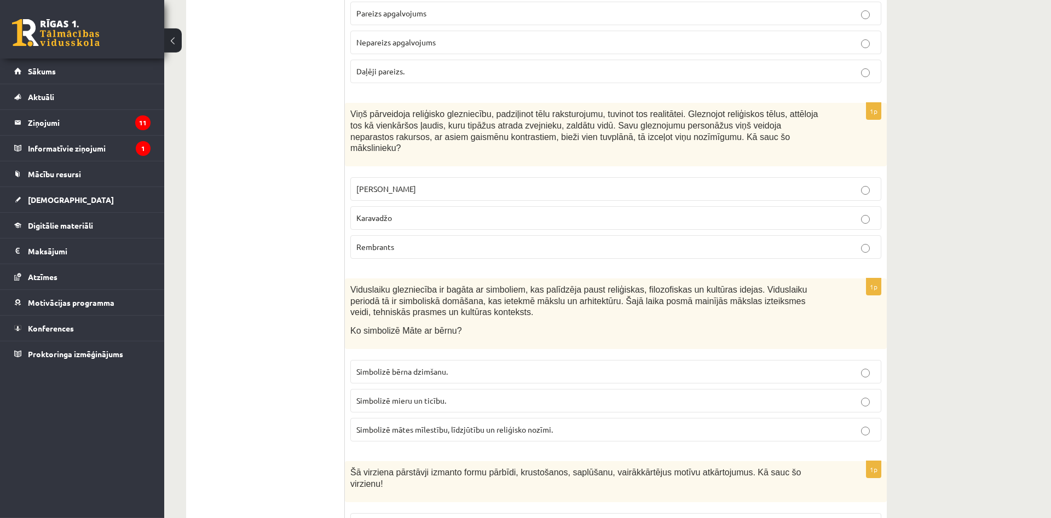
scroll to position [3526, 0]
click at [528, 213] on p "Karavadžo" at bounding box center [615, 218] width 519 height 11
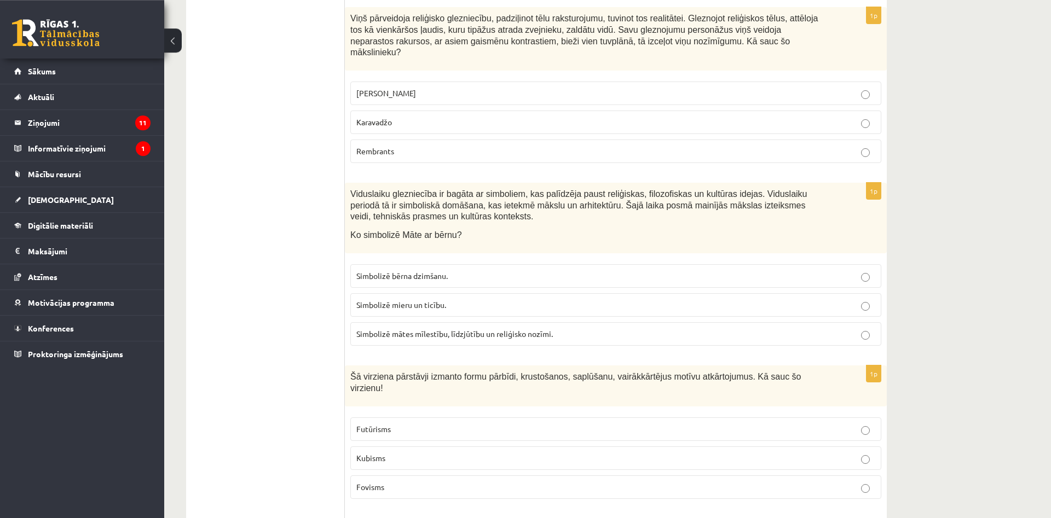
scroll to position [3622, 0]
click at [478, 329] on span "Simbolizē mātes mīlestību, līdzjūtību un reliģisko nozīmi." at bounding box center [454, 334] width 196 height 10
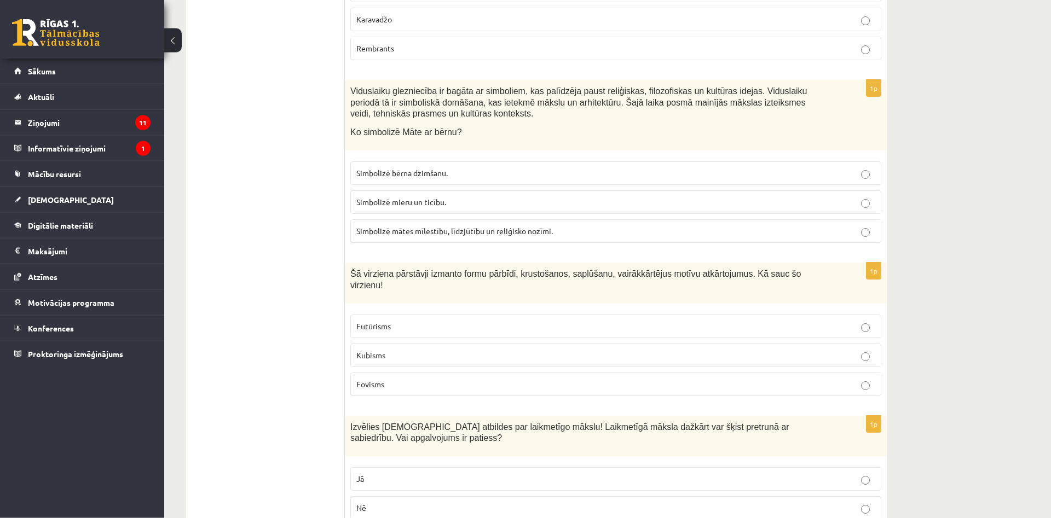
scroll to position [3729, 0]
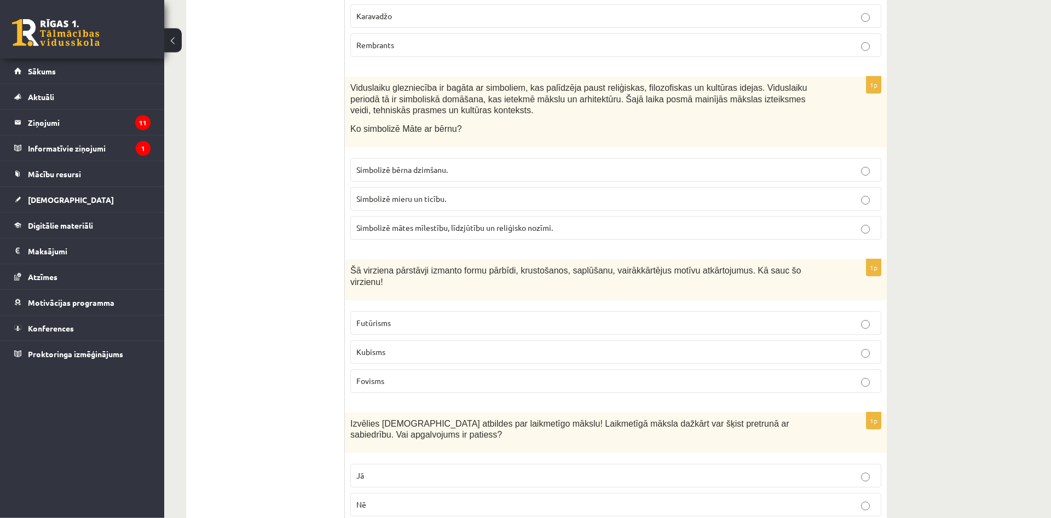
click at [509, 340] on label "Kubisms" at bounding box center [615, 352] width 531 height 24
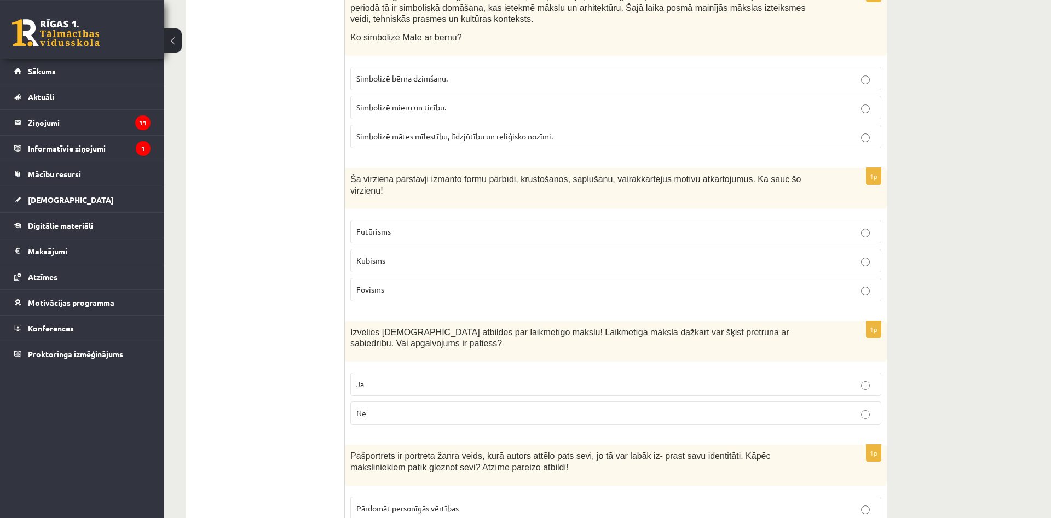
scroll to position [3820, 0]
click at [446, 378] on p "Jā" at bounding box center [615, 383] width 519 height 11
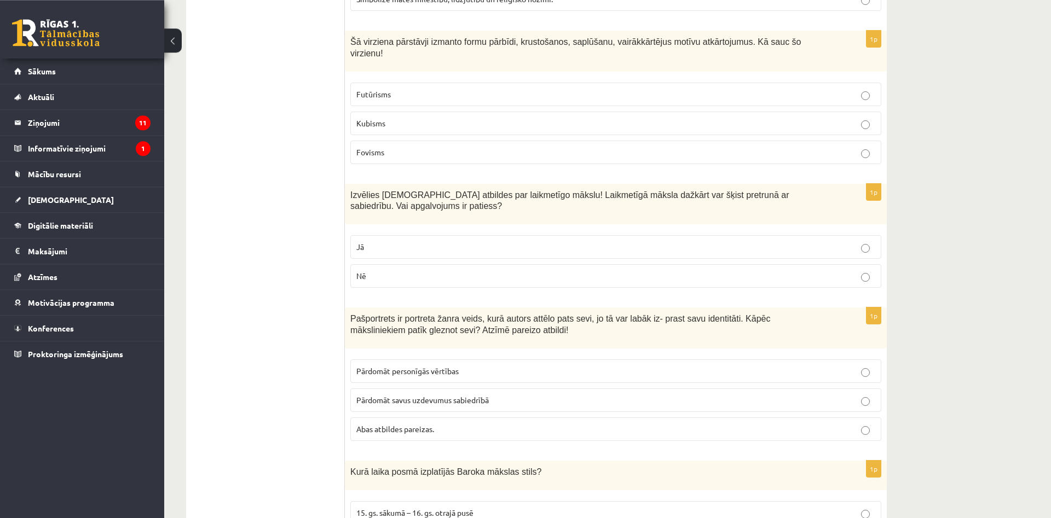
scroll to position [3961, 0]
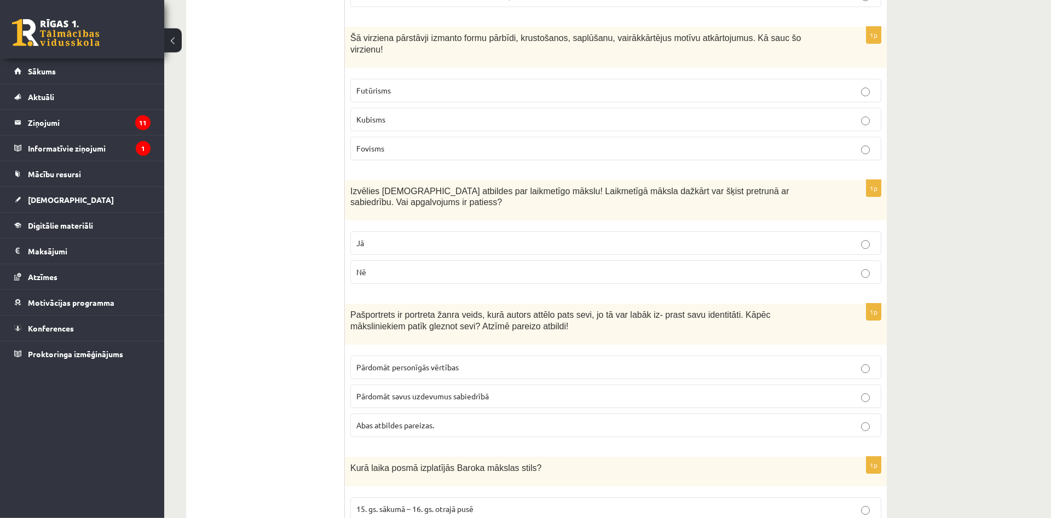
click at [459, 362] on p "Pārdomāt personīgās vērtības" at bounding box center [615, 367] width 519 height 11
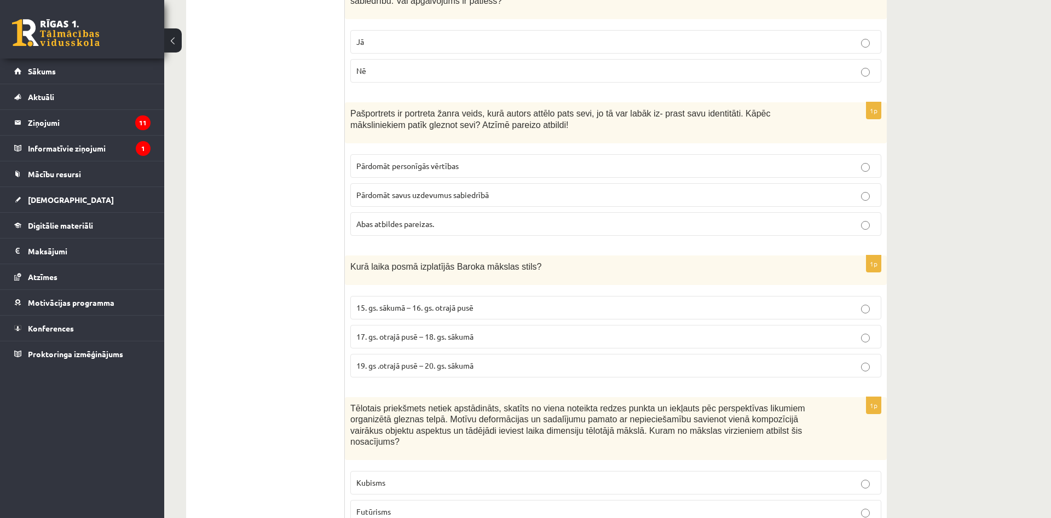
scroll to position [4165, 0]
click at [462, 329] on span "17. gs. otrajā pusē – 18. gs. sākumā" at bounding box center [414, 334] width 117 height 10
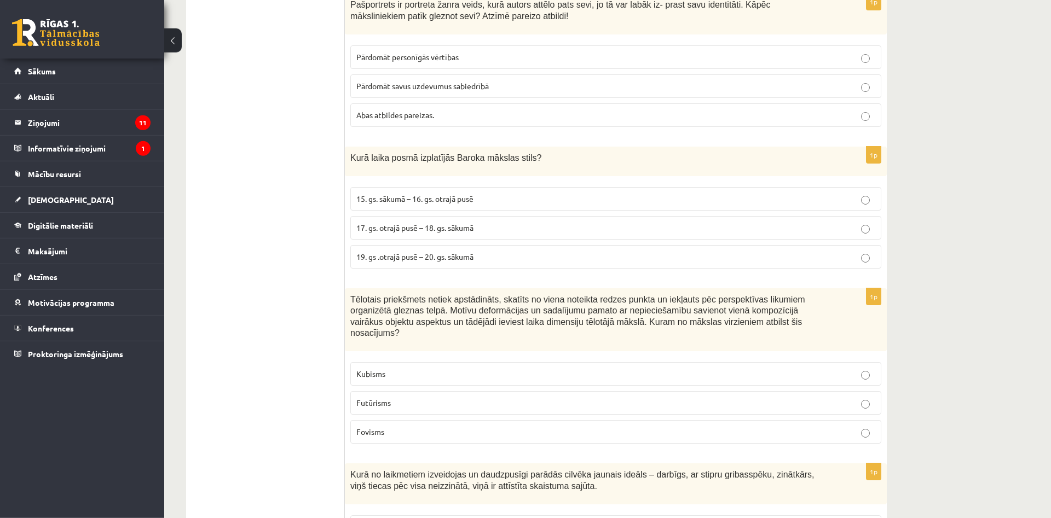
scroll to position [4272, 0]
click at [482, 362] on label "Kubisms" at bounding box center [615, 374] width 531 height 24
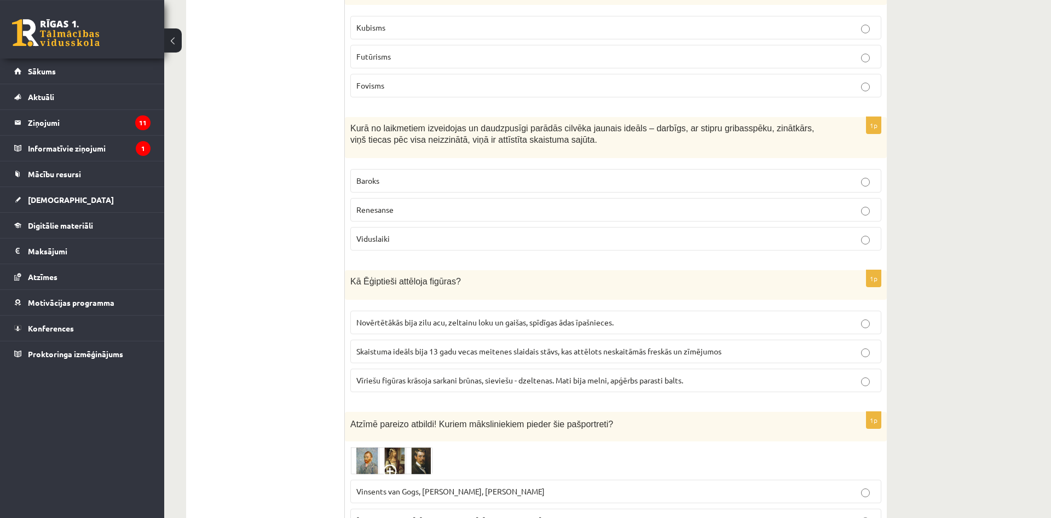
scroll to position [4611, 0]
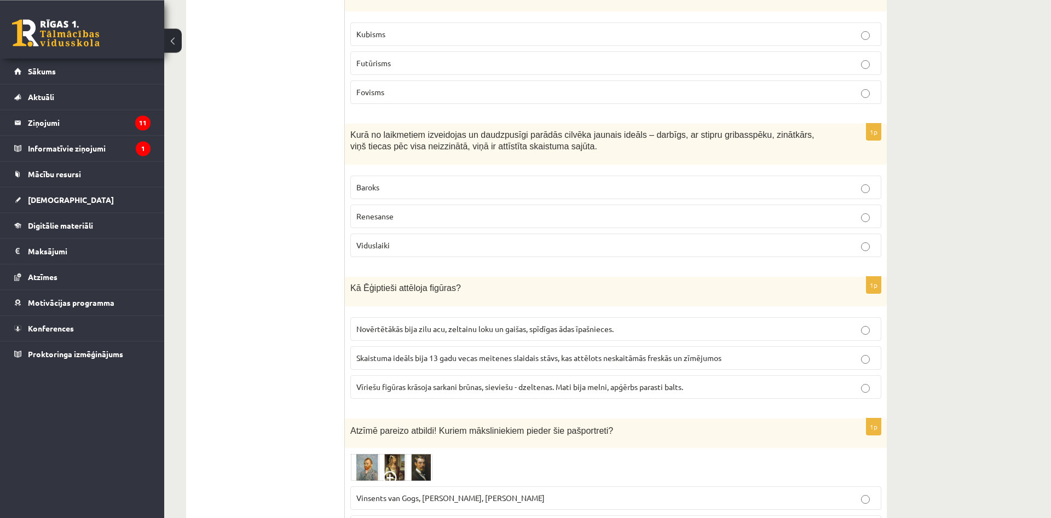
click at [528, 205] on label "Renesanse" at bounding box center [615, 217] width 531 height 24
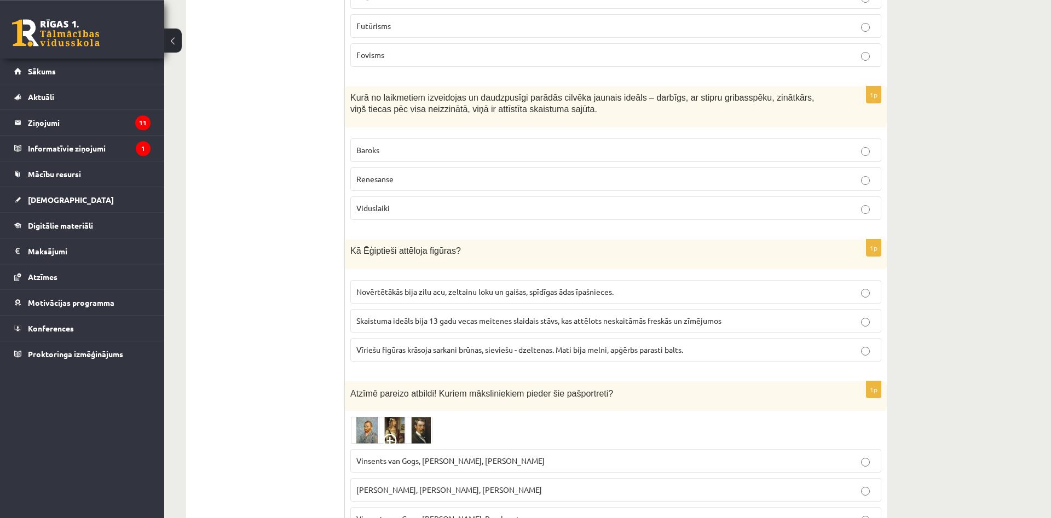
scroll to position [4648, 0]
click at [481, 345] on span "Vīriešu figūras krāsoja sarkani brūnas, sieviešu - dzeltenas. Mati bija melni, …" at bounding box center [519, 350] width 327 height 10
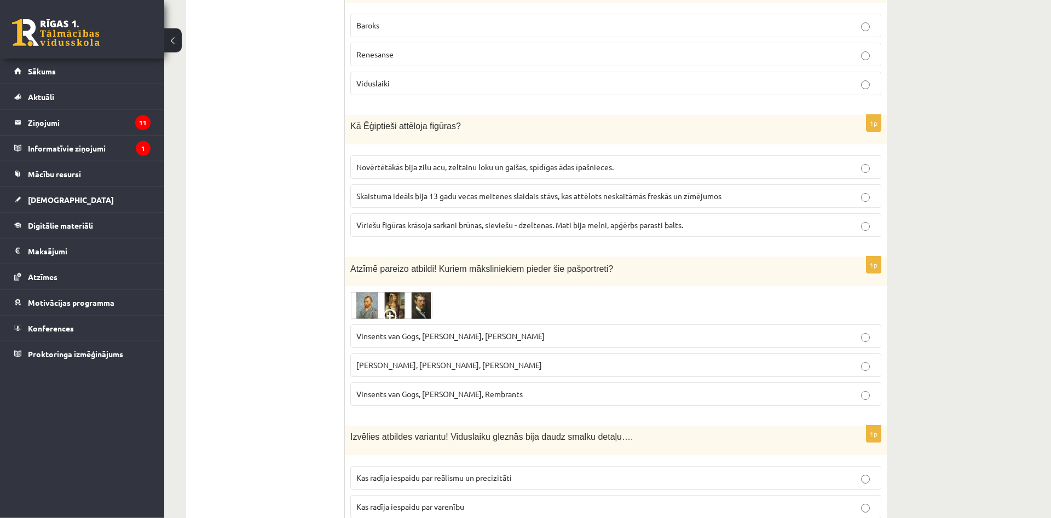
scroll to position [4776, 0]
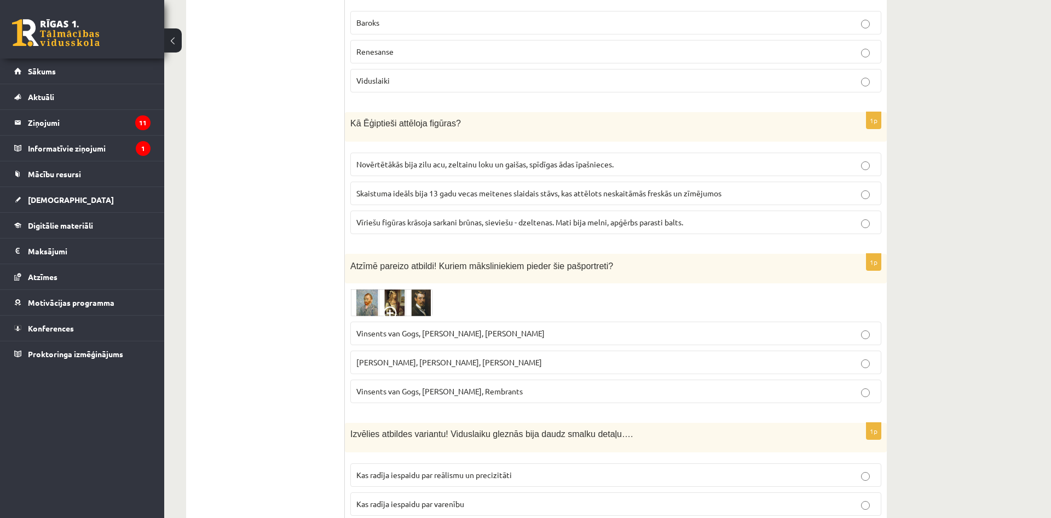
click at [503, 386] on span "Vinsents van Gogs, Kārlis Padegs, Rembrants" at bounding box center [439, 391] width 166 height 10
click at [459, 470] on span "Kas radīja iespaidu par reālismu un precizitāti" at bounding box center [433, 475] width 155 height 10
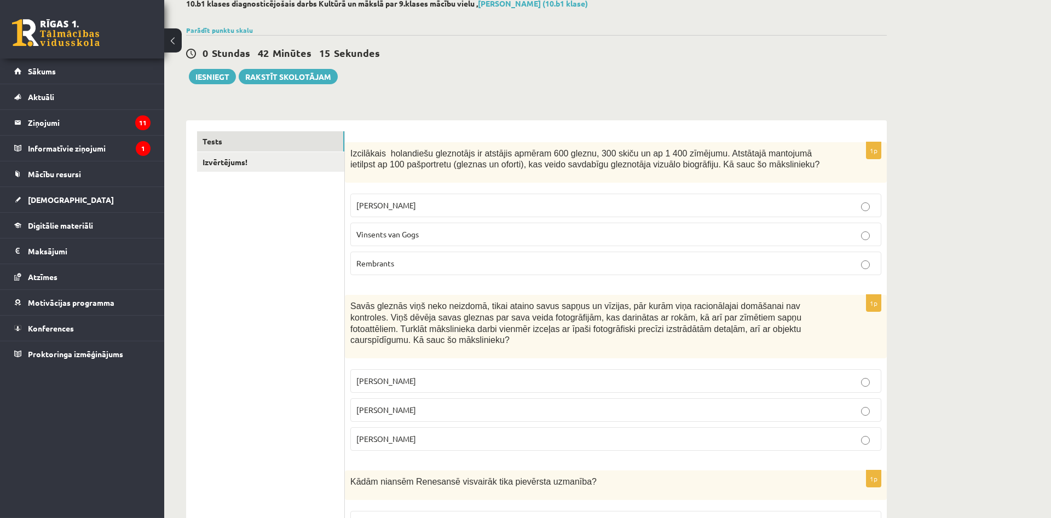
scroll to position [0, 0]
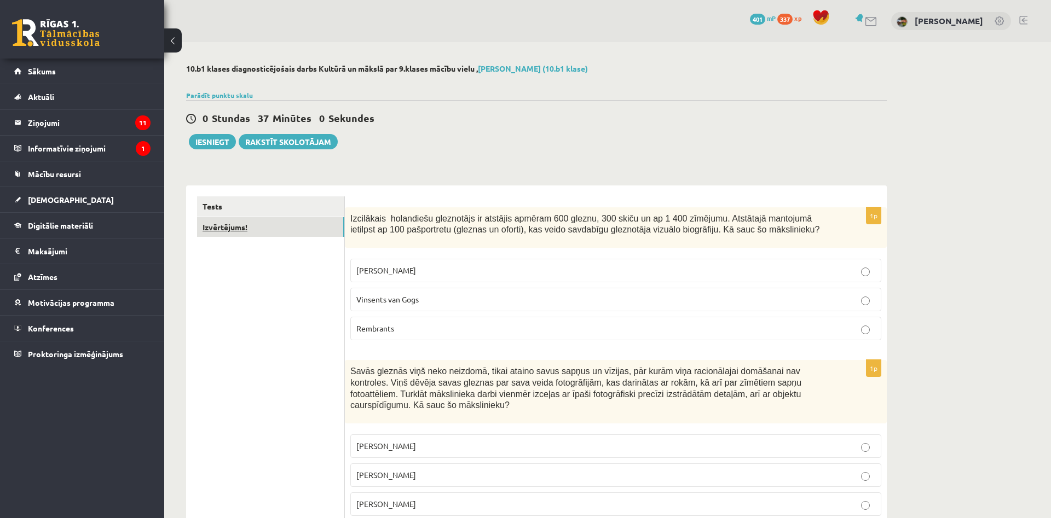
click at [232, 227] on link "Izvērtējums!" at bounding box center [270, 227] width 147 height 20
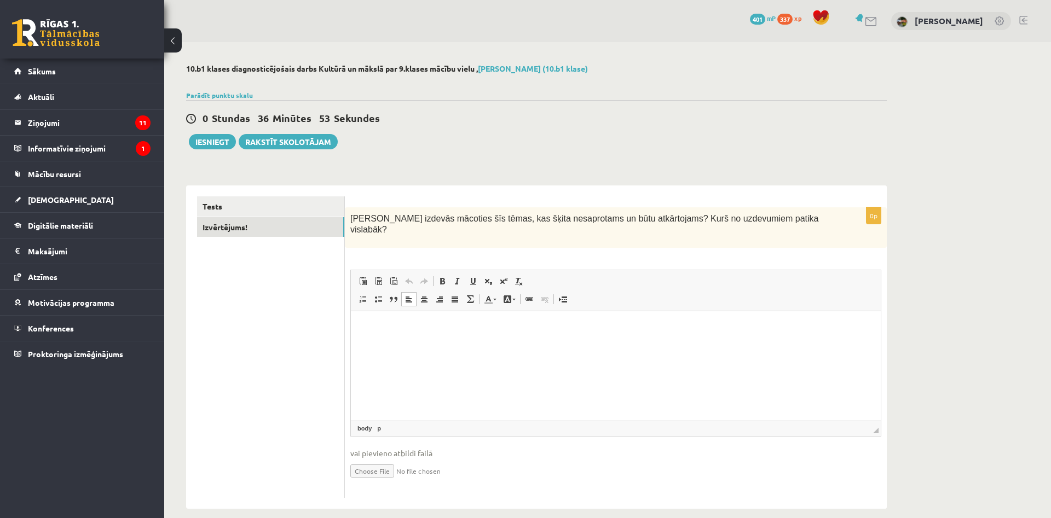
click at [431, 350] on html at bounding box center [616, 365] width 530 height 109
click at [203, 141] on button "Iesniegt" at bounding box center [212, 141] width 47 height 15
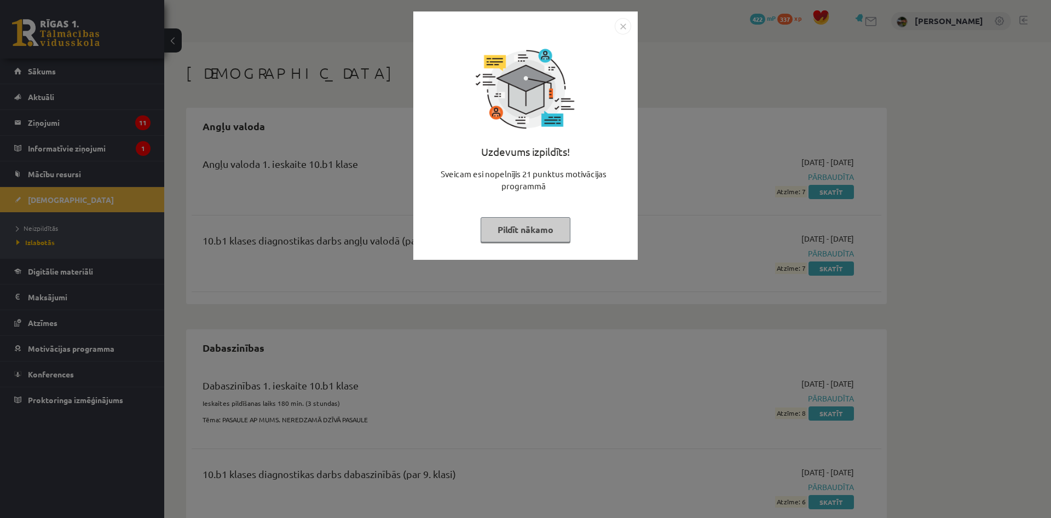
click at [511, 229] on button "Pildīt nākamo" at bounding box center [526, 229] width 90 height 25
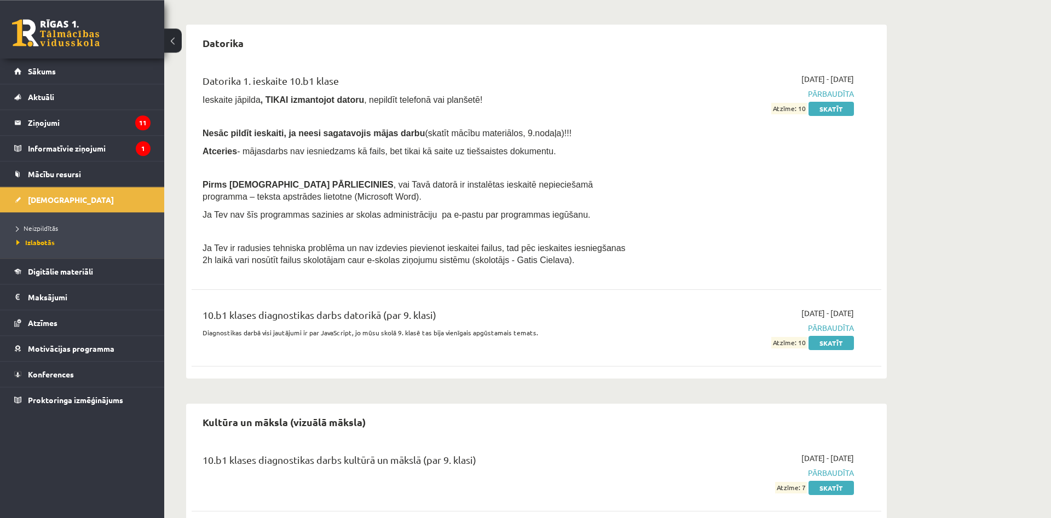
scroll to position [566, 0]
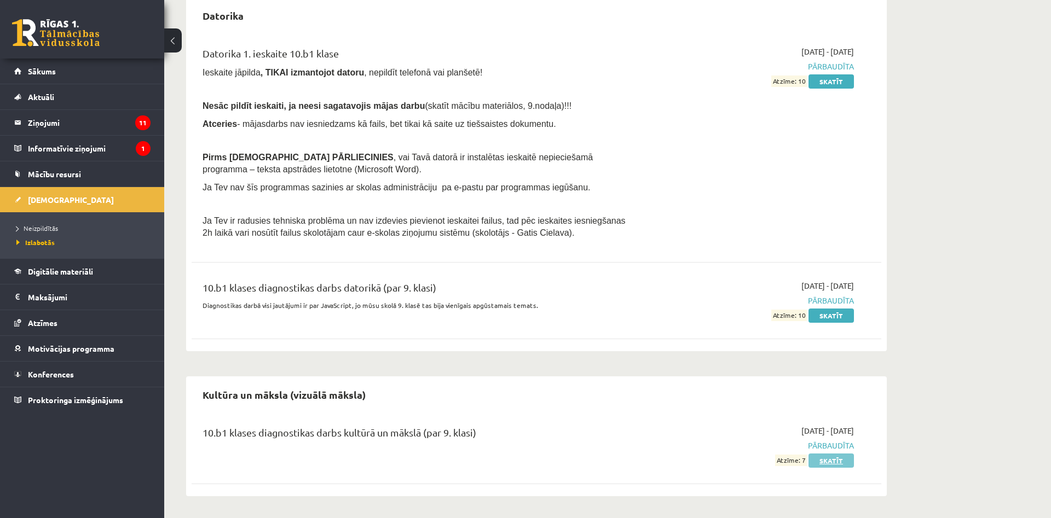
click at [821, 459] on link "Skatīt" at bounding box center [830, 461] width 45 height 14
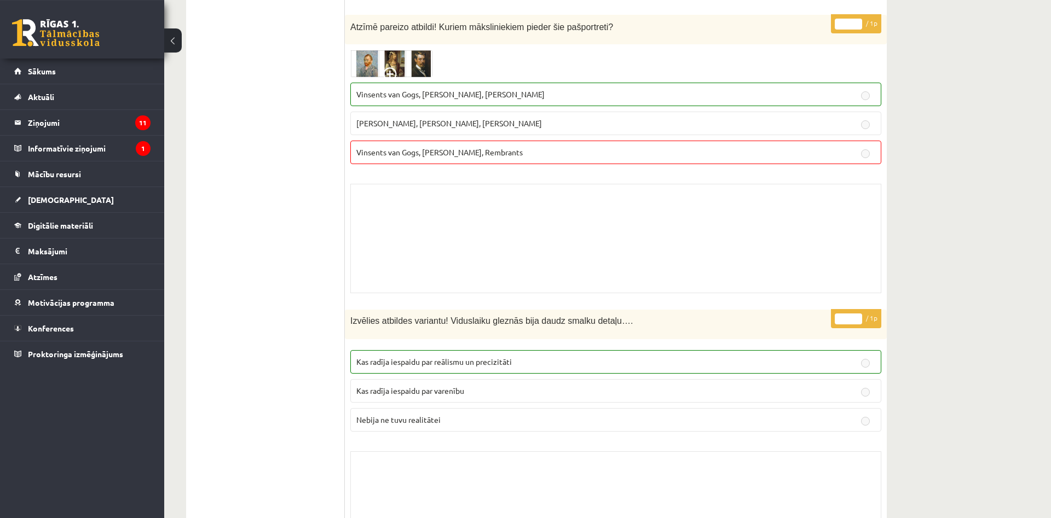
scroll to position [8531, 0]
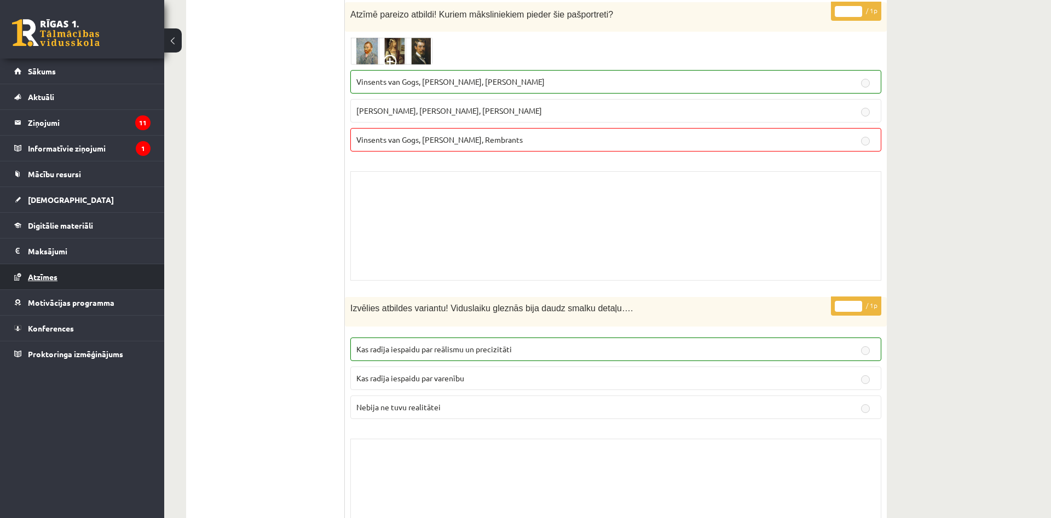
click at [53, 279] on span "Atzīmes" at bounding box center [43, 277] width 30 height 10
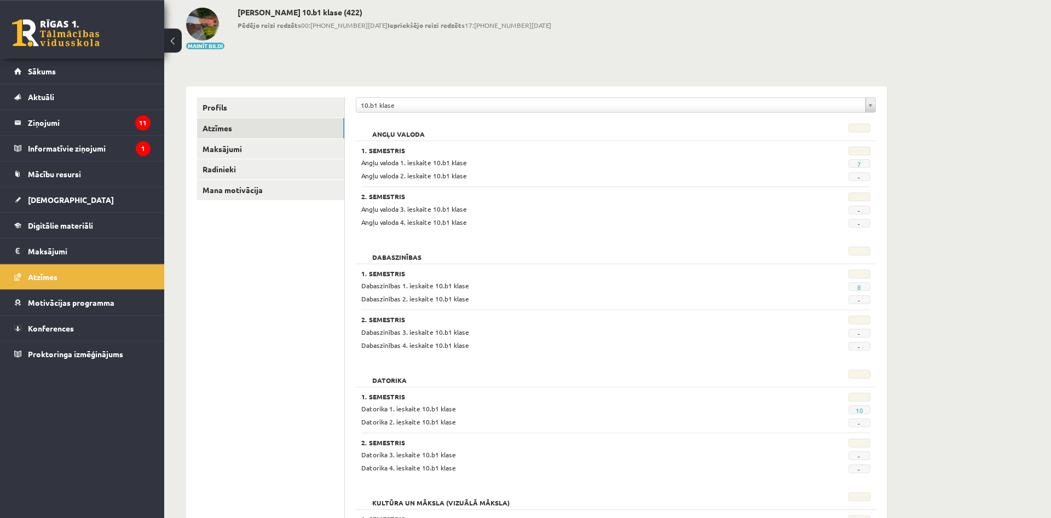
scroll to position [51, 0]
